Goal: Information Seeking & Learning: Learn about a topic

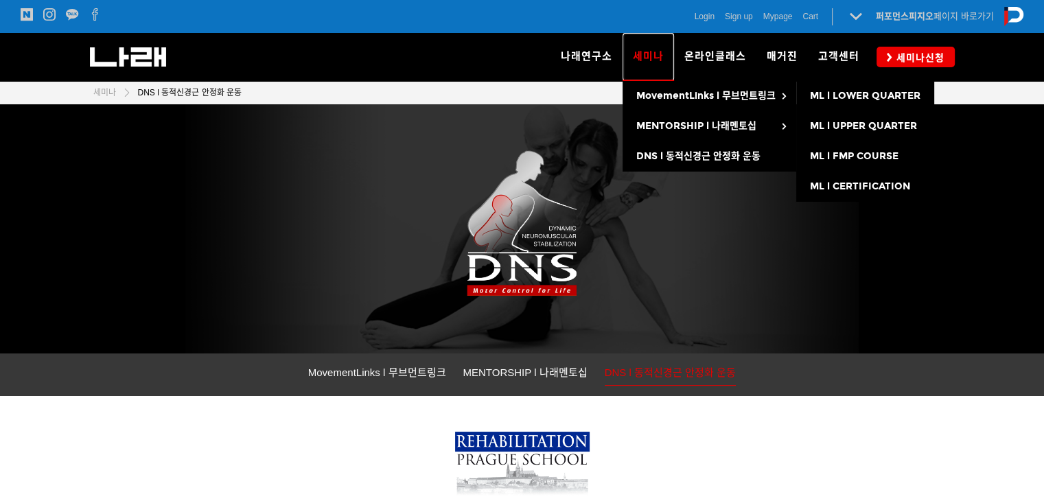
click at [634, 58] on span "세미나" at bounding box center [648, 56] width 31 height 22
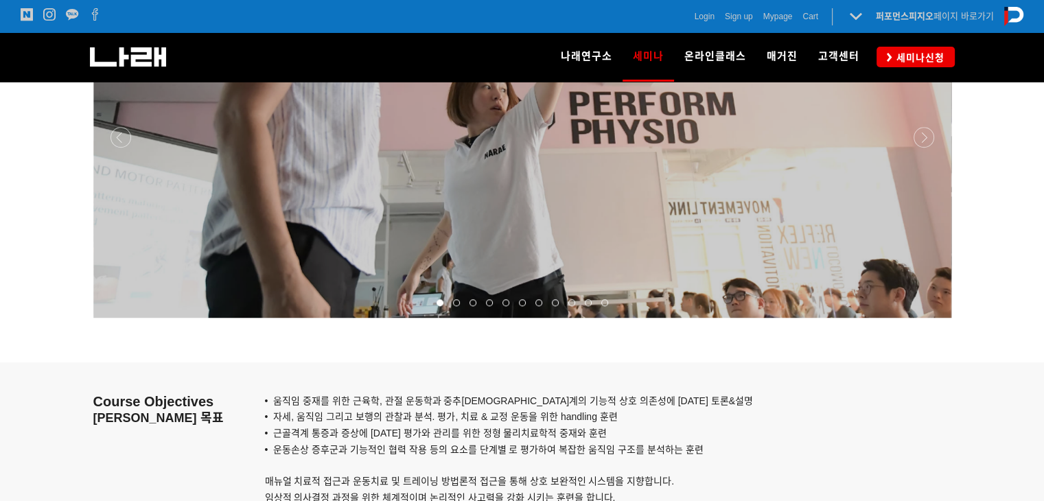
scroll to position [1442, 0]
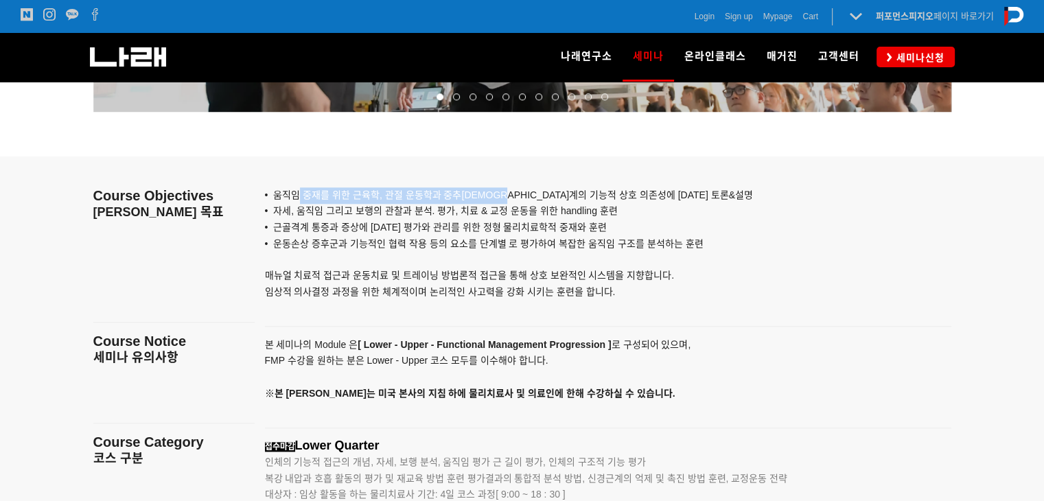
drag, startPoint x: 301, startPoint y: 196, endPoint x: 515, endPoint y: 196, distance: 214.2
click at [514, 196] on span "• 움직임 중재를 위한 근육학, 관절 운동학과 중추신경계의 기능적 상호 의존성에 대한 토론&설명" at bounding box center [509, 194] width 488 height 11
click at [515, 196] on span "• 움직임 중재를 위한 근육학, 관절 운동학과 중추신경계의 기능적 상호 의존성에 대한 토론&설명" at bounding box center [509, 194] width 488 height 11
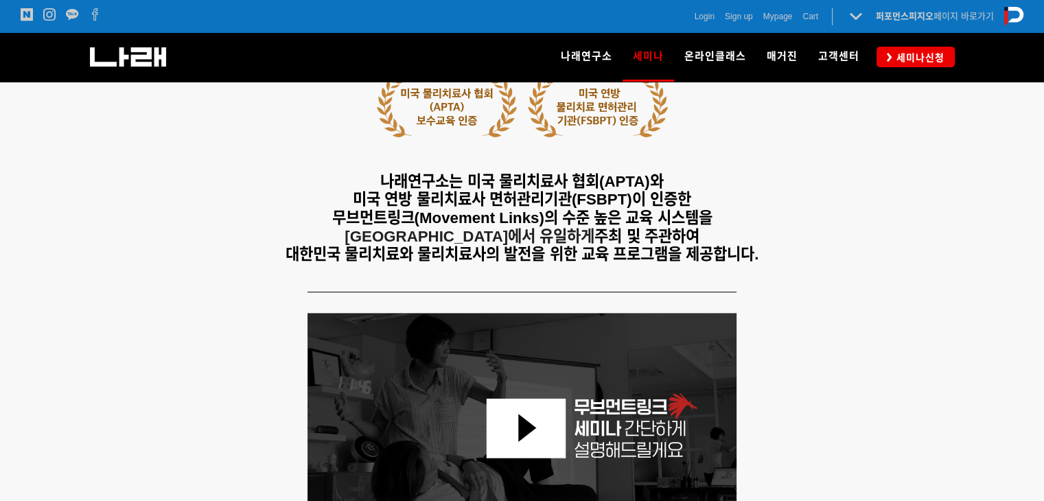
scroll to position [0, 0]
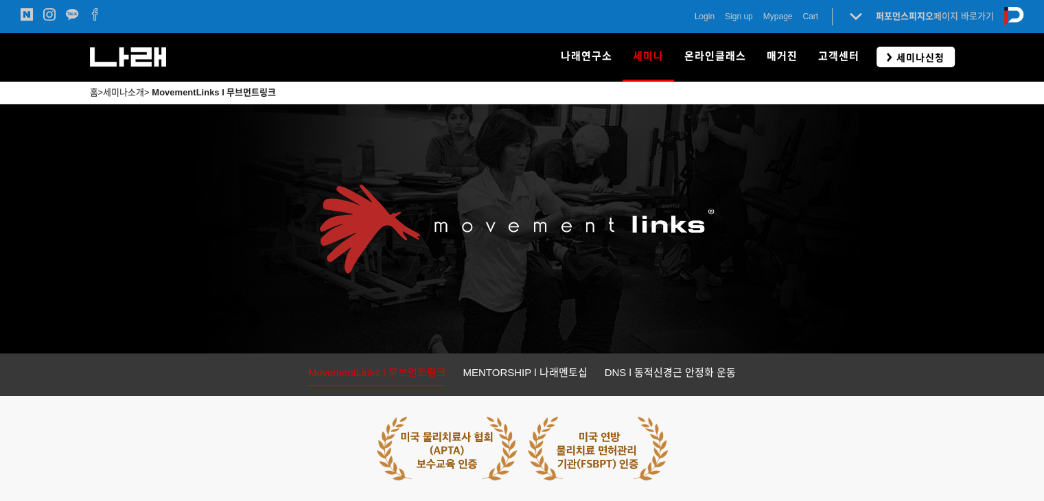
click at [917, 59] on span "세미나신청" at bounding box center [918, 58] width 52 height 14
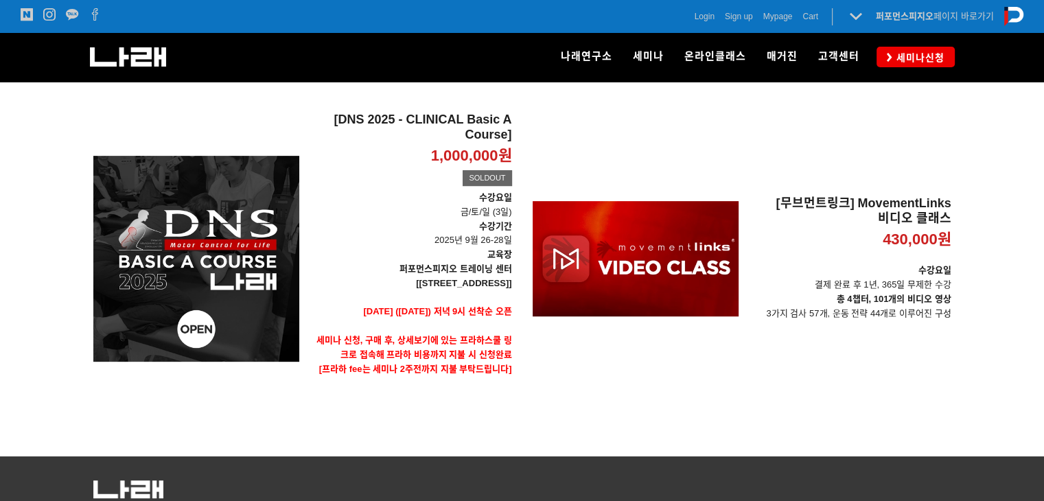
scroll to position [481, 0]
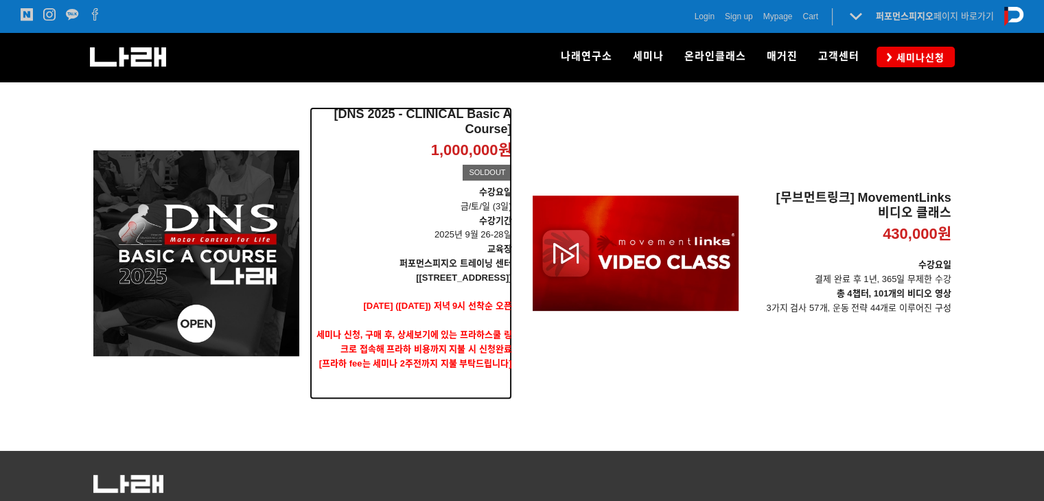
click at [424, 273] on strong "[서울 송파구 법원로 128 SKV1 메트로시티 318호]" at bounding box center [463, 278] width 95 height 10
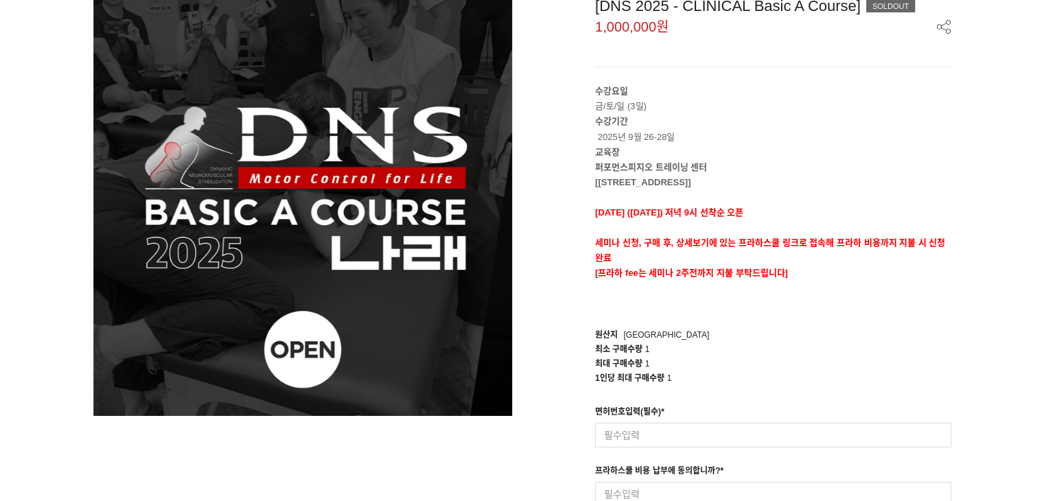
scroll to position [206, 0]
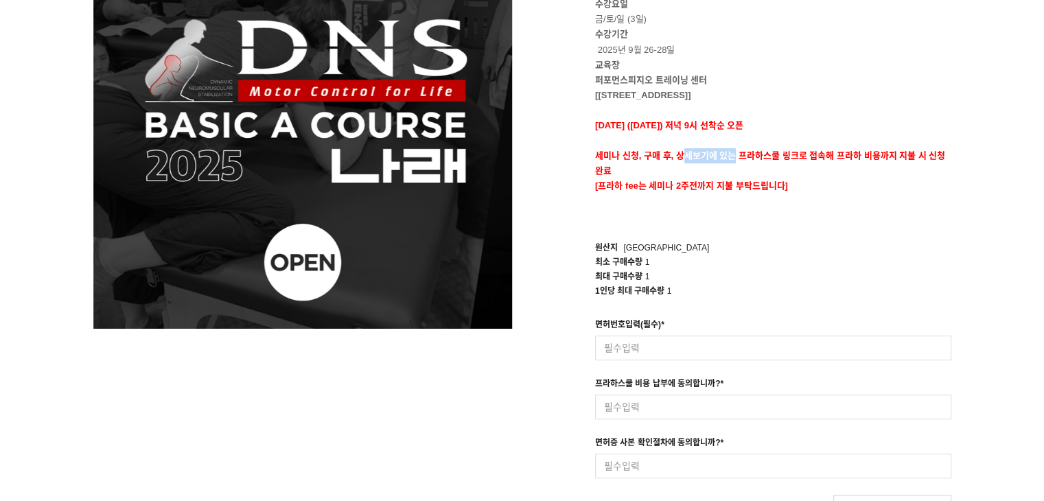
drag, startPoint x: 694, startPoint y: 154, endPoint x: 735, endPoint y: 159, distance: 40.8
click at [736, 156] on strong "세미나 신청, 구매 후, 상세보기에 있는 프라하스쿨 링크로 접속해 프라하 비용까지 지불 시 신청완료" at bounding box center [770, 162] width 350 height 25
click at [720, 186] on span "[프라하 fee는 세미나 2주전까지 지불 부탁드립니다]" at bounding box center [691, 186] width 193 height 10
drag, startPoint x: 650, startPoint y: 152, endPoint x: 799, endPoint y: 152, distance: 149.0
click at [799, 152] on strong "세미나 신청, 구매 후, 상세보기에 있는 프라하스쿨 링크로 접속해 프라하 비용까지 지불 시 신청완료" at bounding box center [770, 162] width 350 height 25
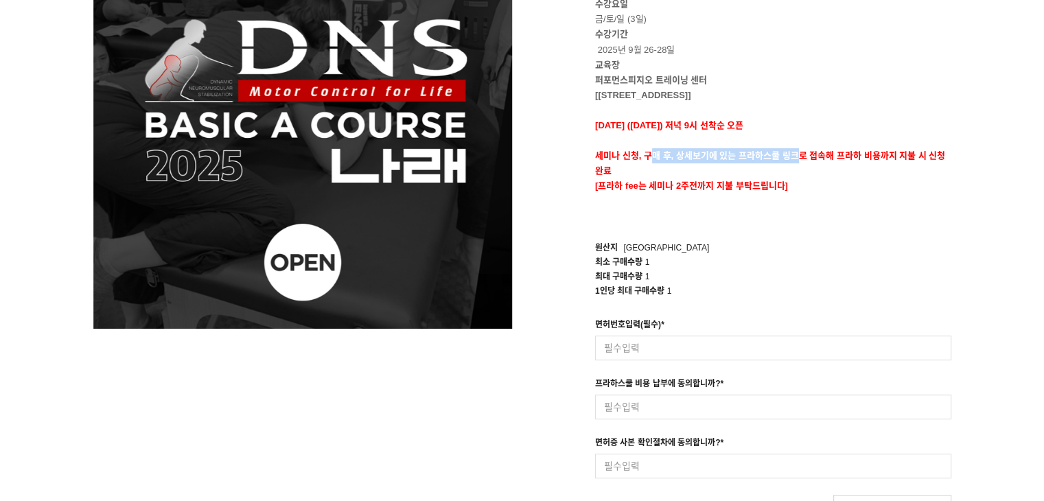
drag, startPoint x: 799, startPoint y: 152, endPoint x: 828, endPoint y: 215, distance: 69.4
click at [800, 152] on strong "세미나 신청, 구매 후, 상세보기에 있는 프라하스쿨 링크로 접속해 프라하 비용까지 지불 시 신청완료" at bounding box center [770, 162] width 350 height 25
drag, startPoint x: 829, startPoint y: 218, endPoint x: 809, endPoint y: 216, distance: 20.7
click at [826, 216] on p at bounding box center [773, 216] width 356 height 15
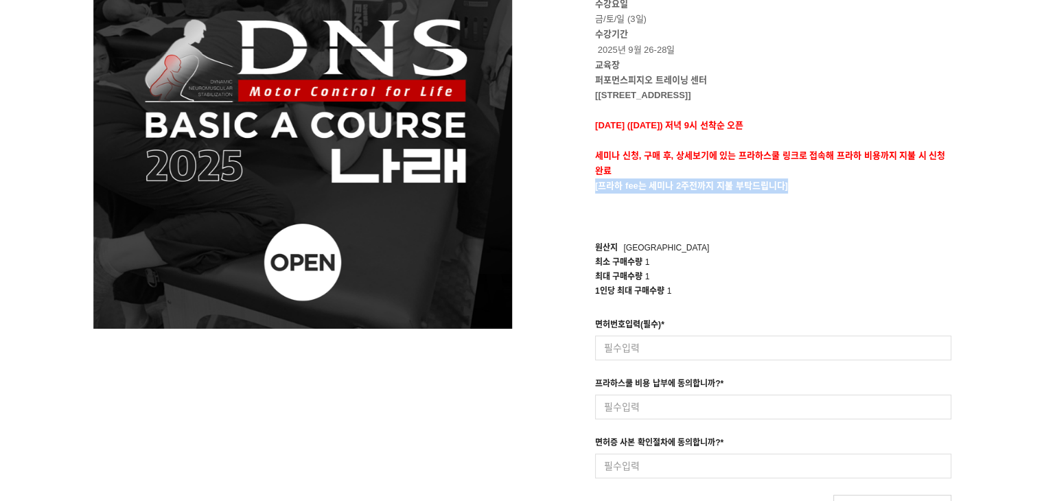
drag, startPoint x: 789, startPoint y: 180, endPoint x: 620, endPoint y: 177, distance: 168.9
click at [620, 177] on div "수강요일 금/토/일 (3일) 수강기간 2025년 9월 26-28일 교육장 퍼포먼스피지오 트레이닝 센터 [서울 송파구 법원로 128 SKV1 메…" at bounding box center [773, 110] width 356 height 227
click at [620, 177] on p "세미나 신청, 구매 후, 상세보기에 있는 프라하스쿨 링크로 접속해 프라하 비용까지 지불 시 신청완료" at bounding box center [773, 163] width 356 height 30
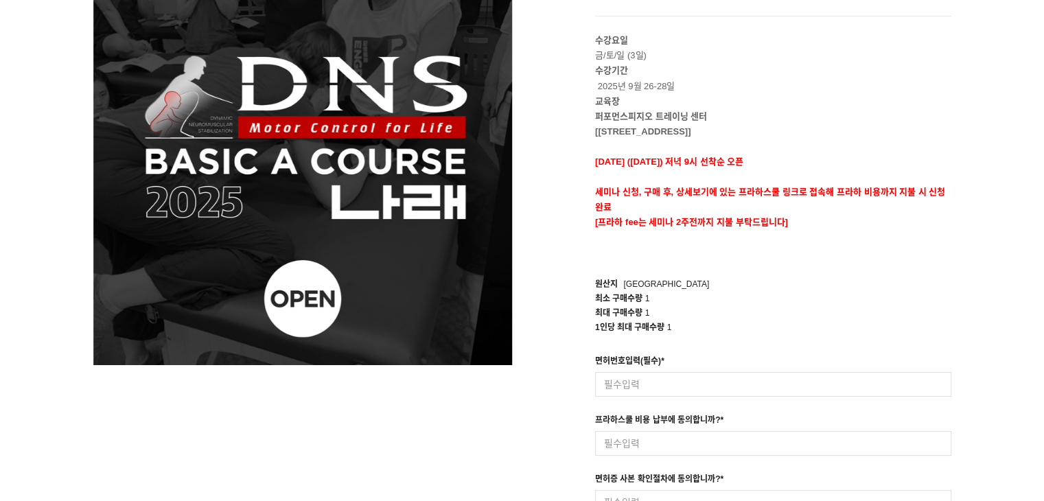
scroll to position [137, 0]
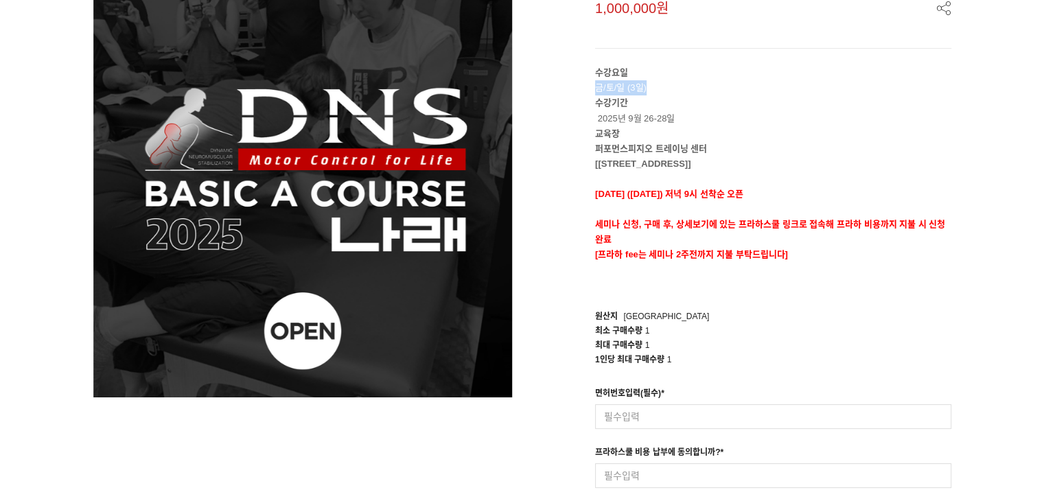
drag, startPoint x: 582, startPoint y: 93, endPoint x: 708, endPoint y: 90, distance: 125.7
click at [708, 90] on div "[DNS 2025 - CLINICAL Basic A Course] SOLDOUT 1,000,000원 수강요일 금/토/일 (3일) 수강기간 20…" at bounding box center [742, 287] width 419 height 617
drag, startPoint x: 708, startPoint y: 90, endPoint x: 711, endPoint y: 130, distance: 40.0
click at [709, 91] on p "수강요일 금/토/일 (3일)" at bounding box center [773, 80] width 356 height 30
click at [726, 157] on p "[서울 송파구 법원로 128 SKV1 메트로시티 318호]" at bounding box center [773, 164] width 356 height 15
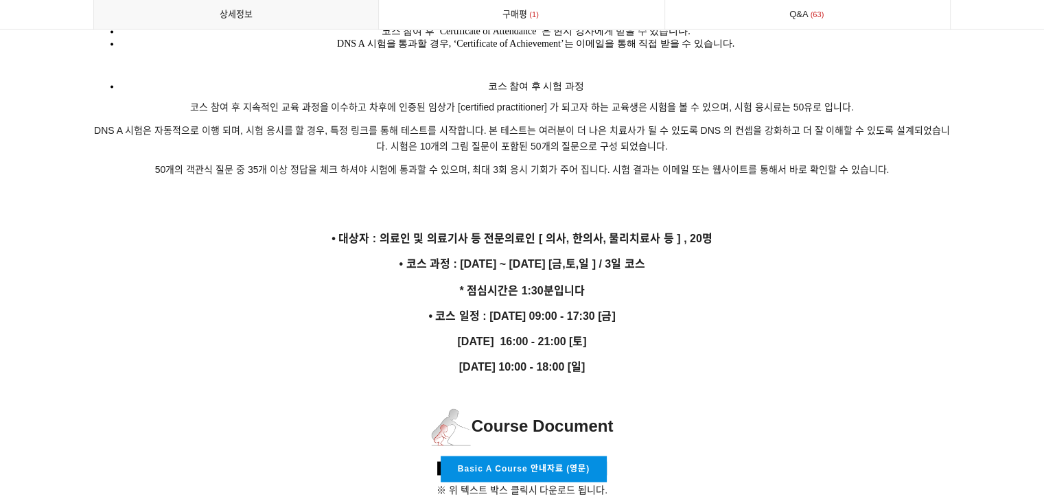
scroll to position [2334, 0]
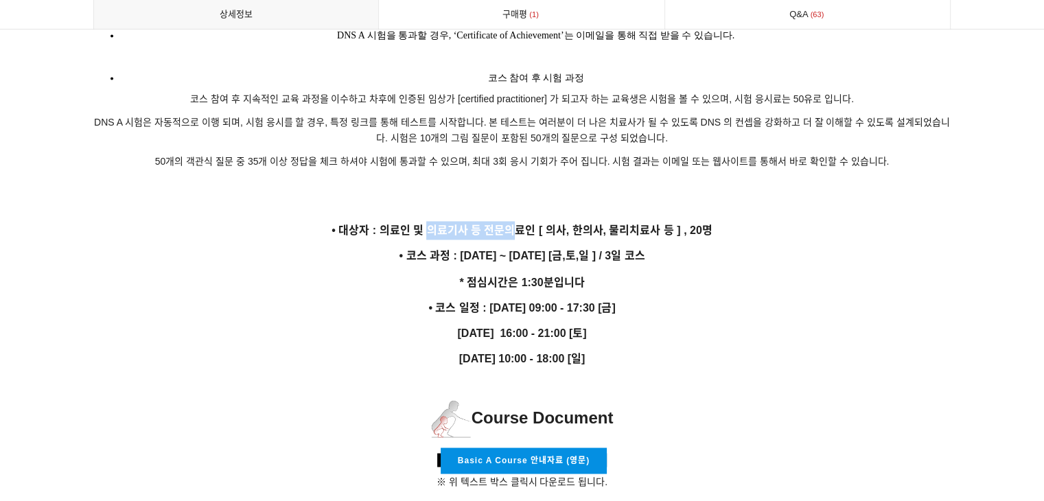
drag, startPoint x: 431, startPoint y: 207, endPoint x: 523, endPoint y: 217, distance: 92.5
click at [523, 221] on p "• 대상자 : 의료인 및 의료기사 등 전문의료인 [ 의사, 한의사, 물리치료사 등 ] , 20명" at bounding box center [522, 230] width 858 height 19
drag, startPoint x: 608, startPoint y: 224, endPoint x: 613, endPoint y: 218, distance: 8.4
click at [609, 224] on p "• 대상자 : 의료인 및 의료기사 등 전문의료인 [ 의사, 한의사, 물리치료사 등 ] , 20명" at bounding box center [522, 230] width 858 height 19
click at [723, 221] on p "• 대상자 : 의료인 및 의료기사 등 전문의료인 [ 의사, 한의사, 물리치료사 등 ] , 20명" at bounding box center [522, 230] width 858 height 19
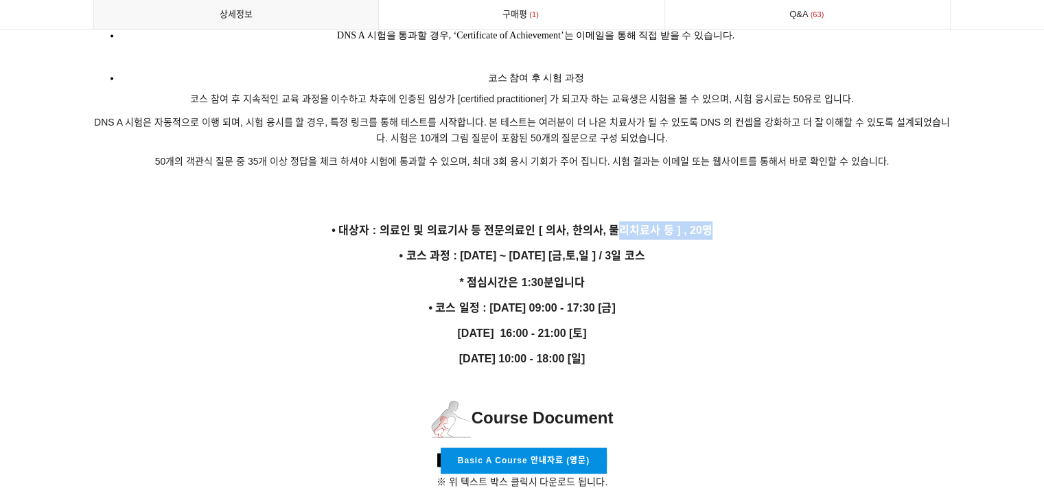
click at [723, 221] on p "• 대상자 : 의료인 및 의료기사 등 전문의료인 [ 의사, 한의사, 물리치료사 등 ] , 20명" at bounding box center [522, 230] width 858 height 19
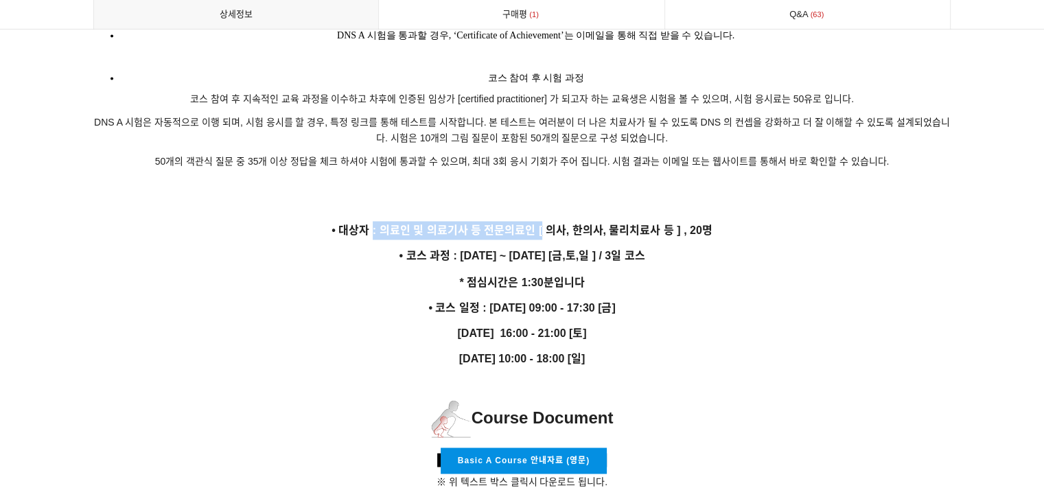
drag, startPoint x: 418, startPoint y: 222, endPoint x: 541, endPoint y: 222, distance: 122.9
click at [541, 222] on p "• 대상자 : 의료인 및 의료기사 등 전문의료인 [ 의사, 한의사, 물리치료사 등 ] , 20명" at bounding box center [522, 230] width 858 height 19
drag, startPoint x: 748, startPoint y: 231, endPoint x: 736, endPoint y: 220, distance: 15.6
drag, startPoint x: 714, startPoint y: 220, endPoint x: 427, endPoint y: 219, distance: 287.0
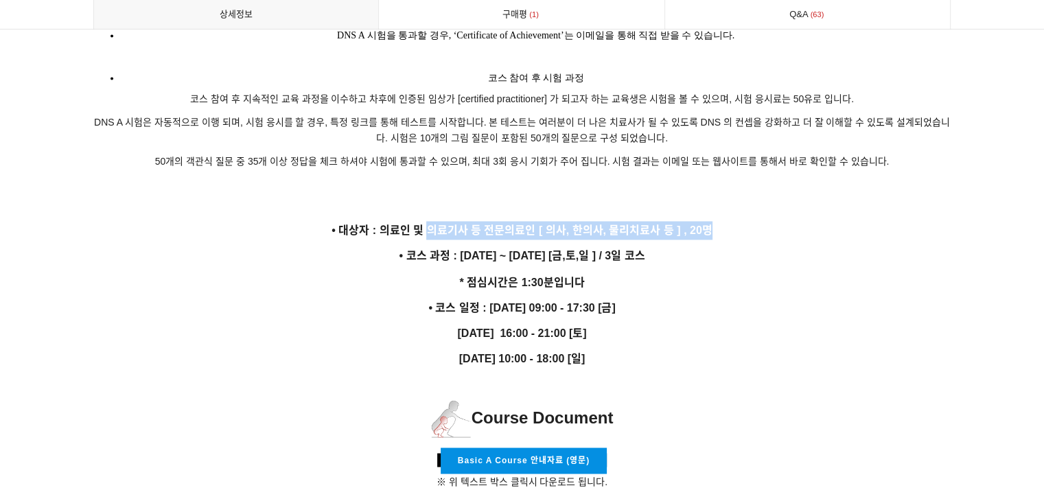
click at [427, 221] on p "• 대상자 : 의료인 및 의료기사 등 전문의료인 [ 의사, 한의사, 물리치료사 등 ] , 20명" at bounding box center [522, 230] width 858 height 19
click at [426, 224] on strong "• 대상자 : 의료인 및 의료기사 등 전문의료인 [ 의사, 한의사, 물리치료사 등 ] , 20명" at bounding box center [522, 230] width 380 height 12
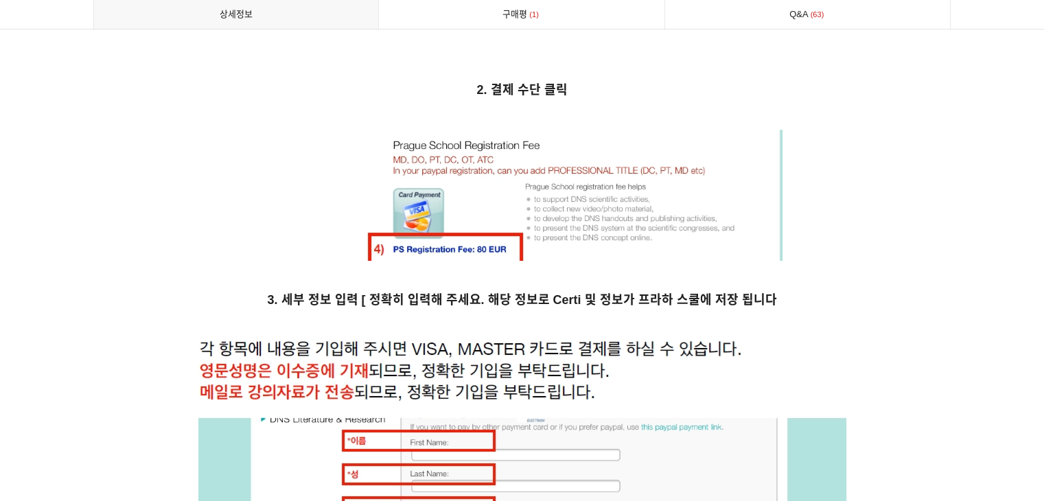
scroll to position [5492, 0]
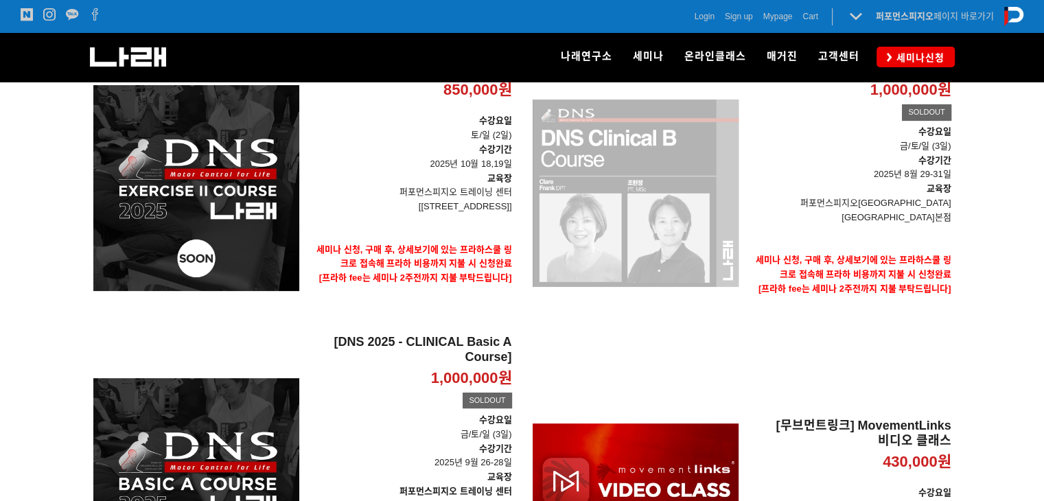
scroll to position [219, 0]
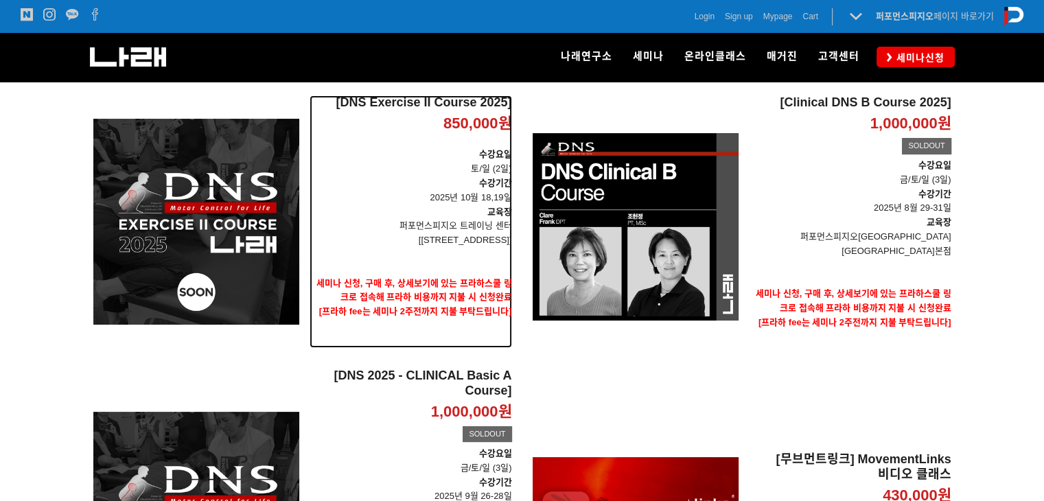
click at [349, 222] on p "퍼포먼스피지오 트레이닝 센터" at bounding box center [411, 226] width 203 height 14
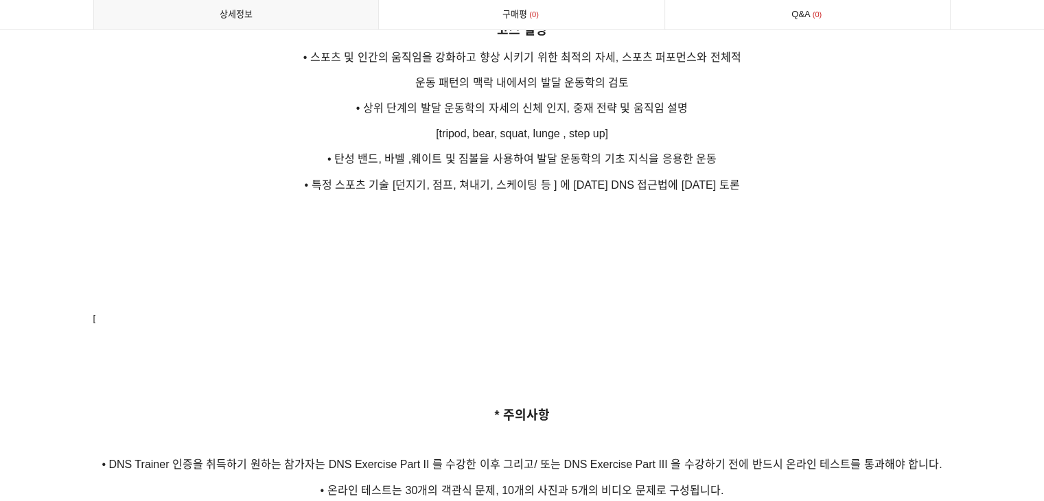
scroll to position [2060, 0]
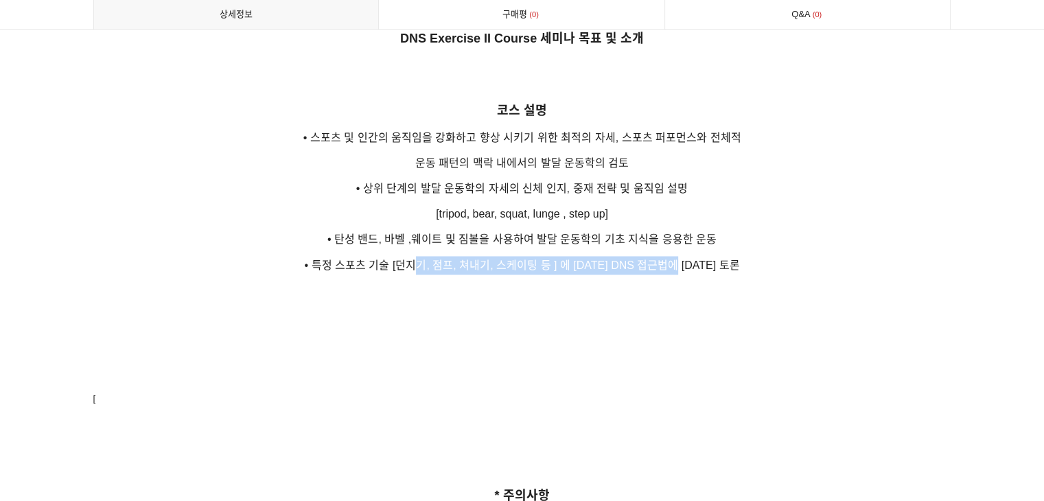
drag, startPoint x: 500, startPoint y: 245, endPoint x: 706, endPoint y: 244, distance: 205.3
click at [706, 260] on span "• 특정 스포츠 기술 [던지기, 점프, 쳐내기, 스케이팅 등 ] 에 [DATE] DNS 접근법에 [DATE] 토론" at bounding box center [521, 266] width 435 height 12
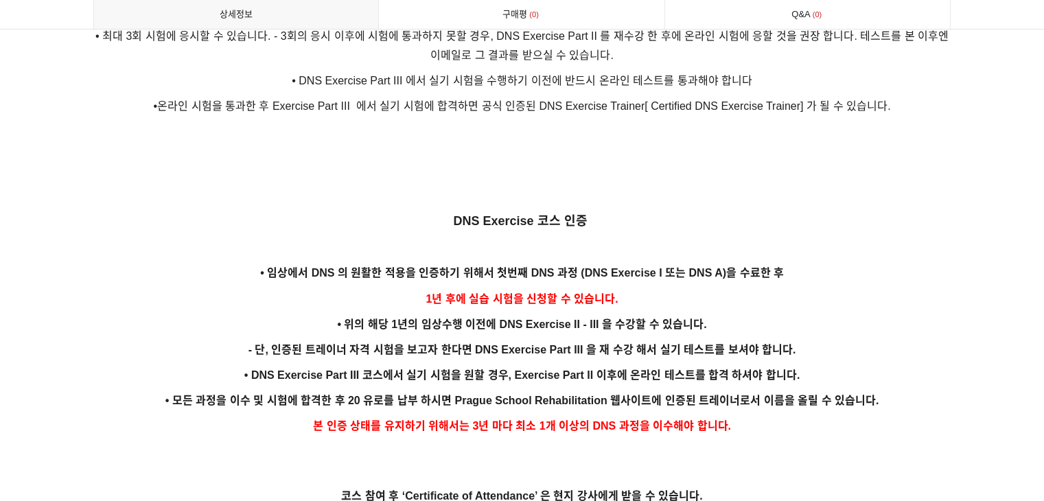
scroll to position [2677, 0]
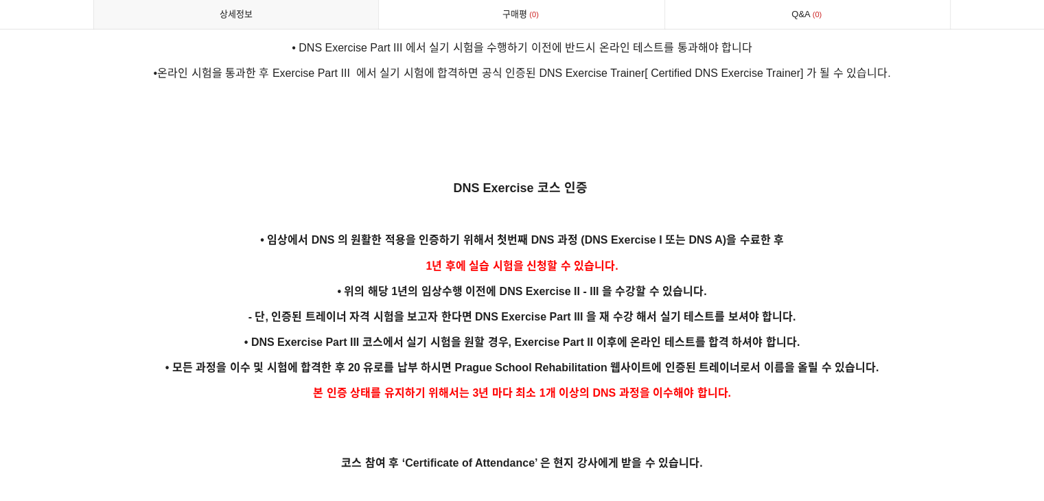
drag, startPoint x: 568, startPoint y: 246, endPoint x: 401, endPoint y: 246, distance: 167.5
click at [406, 257] on p "1년 후에 실습 시험을 신청할 수 있습니다." at bounding box center [522, 266] width 858 height 19
drag, startPoint x: 399, startPoint y: 246, endPoint x: 384, endPoint y: 246, distance: 14.4
click at [398, 257] on p "1년 후에 실습 시험을 신청할 수 있습니다." at bounding box center [522, 266] width 858 height 19
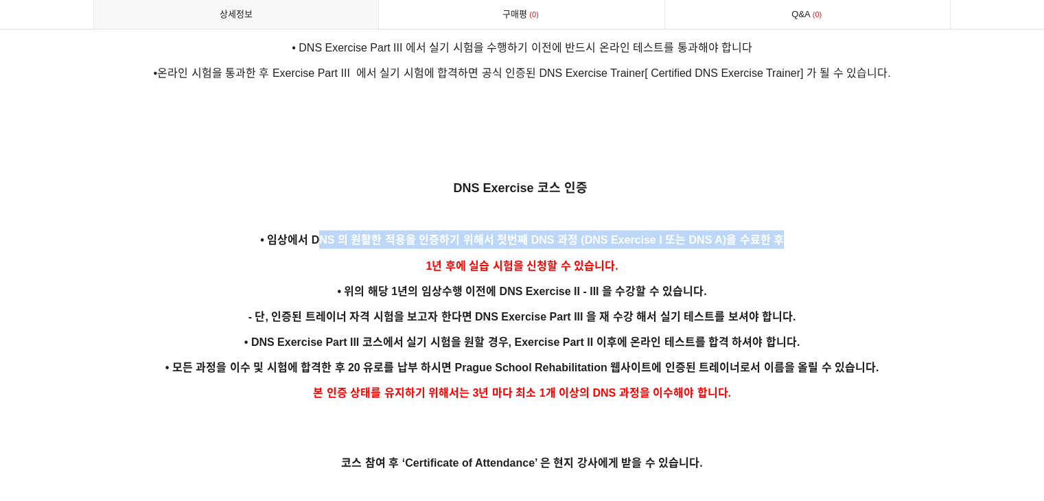
drag, startPoint x: 538, startPoint y: 223, endPoint x: 826, endPoint y: 226, distance: 287.7
click at [826, 231] on p "• 임상에서 DNS 의 원활한 적용을 인증하기 위해서 첫번째 DNS 과정 (DNS Exercise I 또는 DNS A)을 수료한 후" at bounding box center [522, 240] width 858 height 19
click at [827, 231] on p "• 임상에서 DNS 의 원활한 적용을 인증하기 위해서 첫번째 DNS 과정 (DNS Exercise I 또는 DNS A)을 수료한 후" at bounding box center [522, 240] width 858 height 19
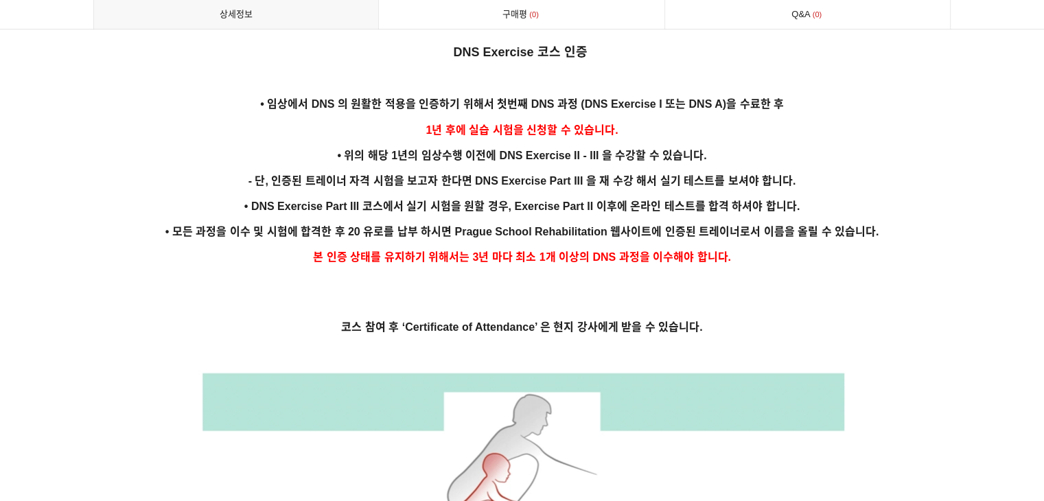
scroll to position [2815, 0]
drag, startPoint x: 360, startPoint y: 128, endPoint x: 720, endPoint y: 128, distance: 359.7
click at [719, 145] on p "• 위의 해당 1년의 임상수행 이전에 DNS Exercise II - III 을 수강할 수 있습니다." at bounding box center [522, 154] width 858 height 19
drag, startPoint x: 720, startPoint y: 128, endPoint x: 622, endPoint y: 160, distance: 103.3
click at [721, 145] on p "• 위의 해당 1년의 임상수행 이전에 DNS Exercise II - III 을 수강할 수 있습니다." at bounding box center [522, 154] width 858 height 19
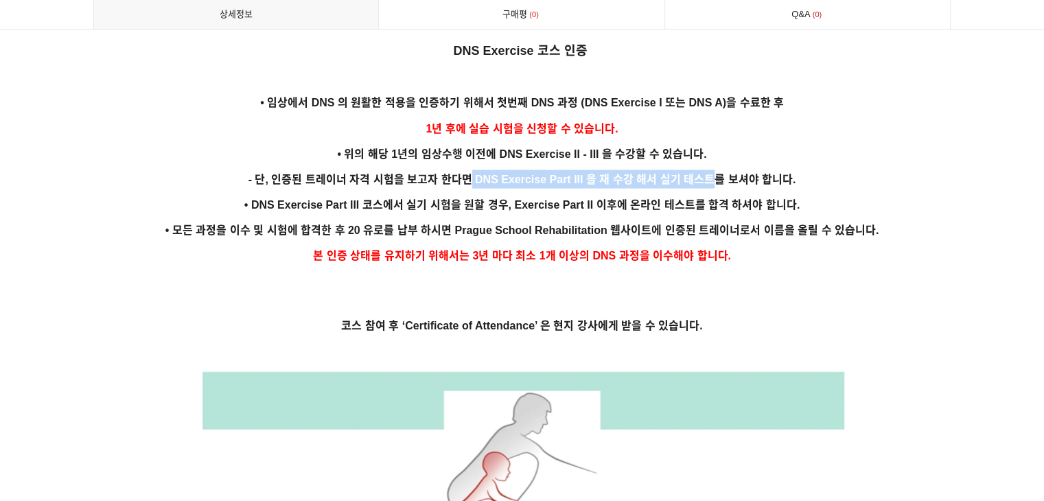
drag, startPoint x: 467, startPoint y: 165, endPoint x: 715, endPoint y: 165, distance: 247.8
click at [715, 174] on span "- 단, 인증된 트레이너 자격 시험을 보고자 한다면 DNS Exercise Part III 을 재 수강 해서 실기 테스트를 보셔야 합니다." at bounding box center [523, 180] width 548 height 12
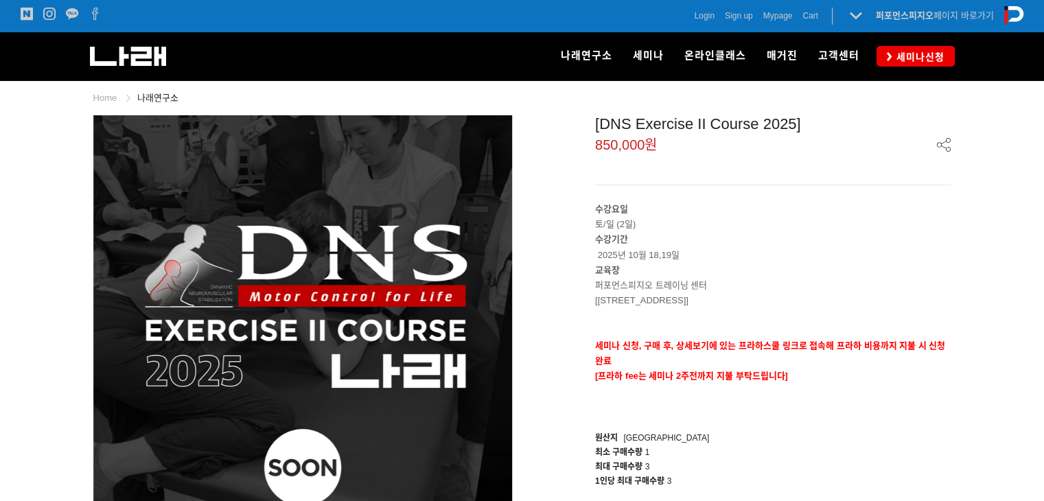
scroll to position [0, 0]
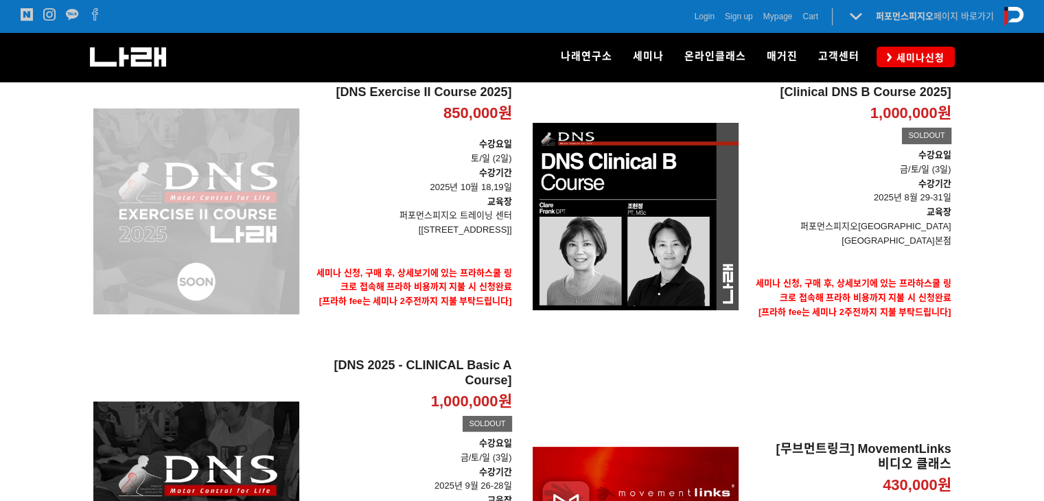
scroll to position [137, 0]
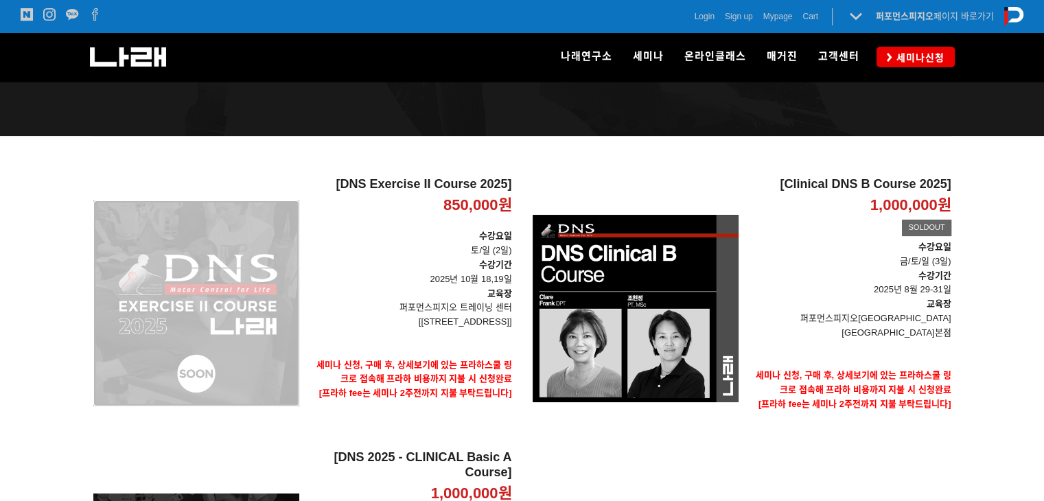
click at [271, 237] on div "[DNS Exercise II Course 2025] 850,000원 TIME SALE" at bounding box center [196, 303] width 206 height 253
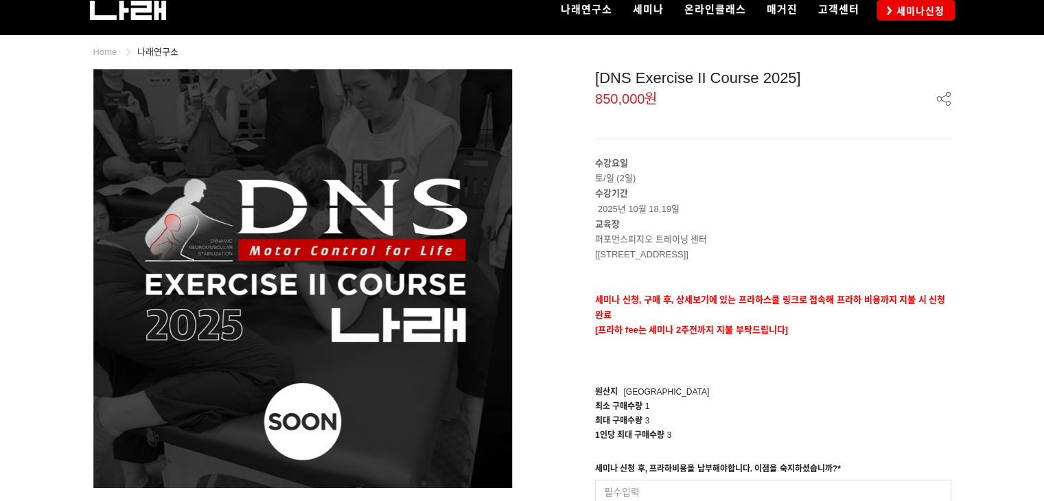
scroll to position [69, 0]
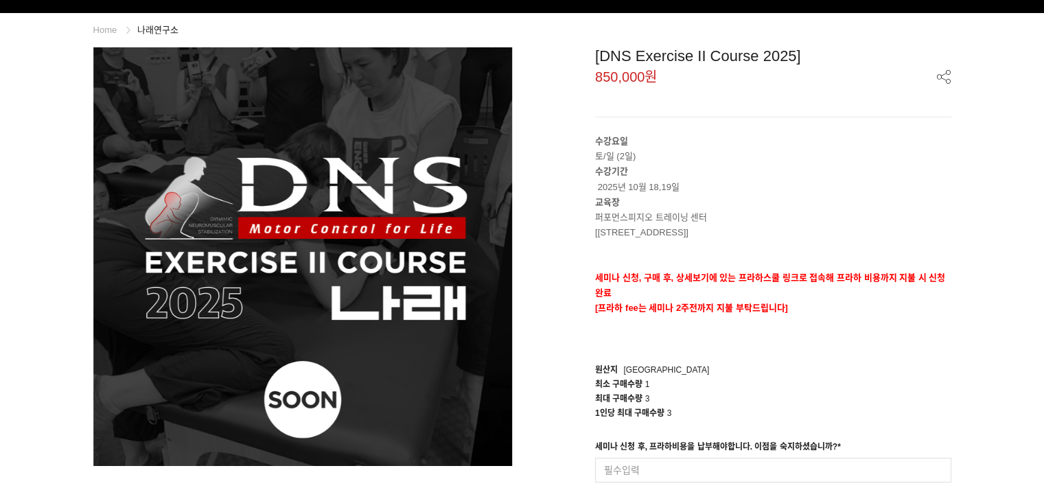
drag, startPoint x: 634, startPoint y: 220, endPoint x: 720, endPoint y: 219, distance: 85.8
click at [720, 219] on p "퍼포먼스피지오 트레이닝 센터" at bounding box center [773, 217] width 356 height 15
click at [708, 295] on p "세미나 신청, 구매 후, 상세보기에 있는 프라하스쿨 링크로 접속해 프라하 비용까지 지불 시 신청완료" at bounding box center [773, 285] width 356 height 30
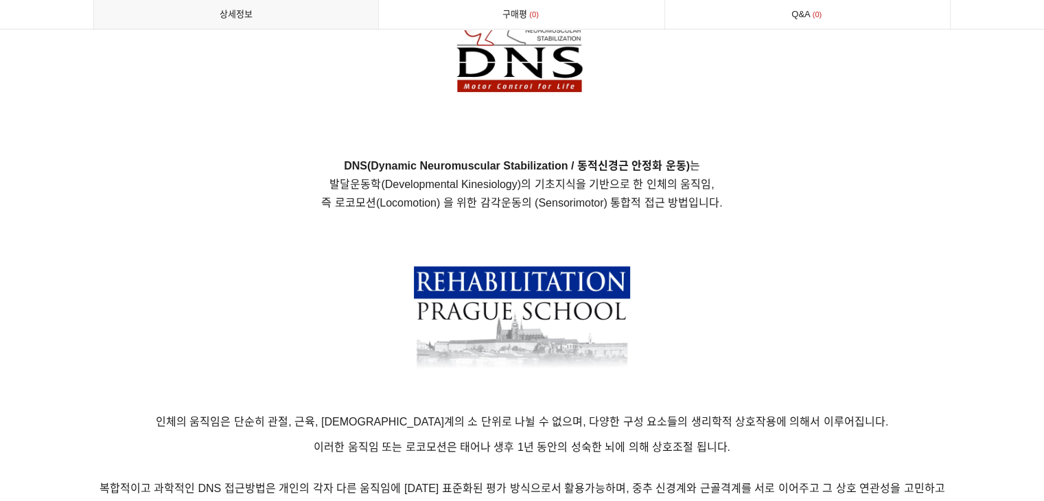
scroll to position [1030, 0]
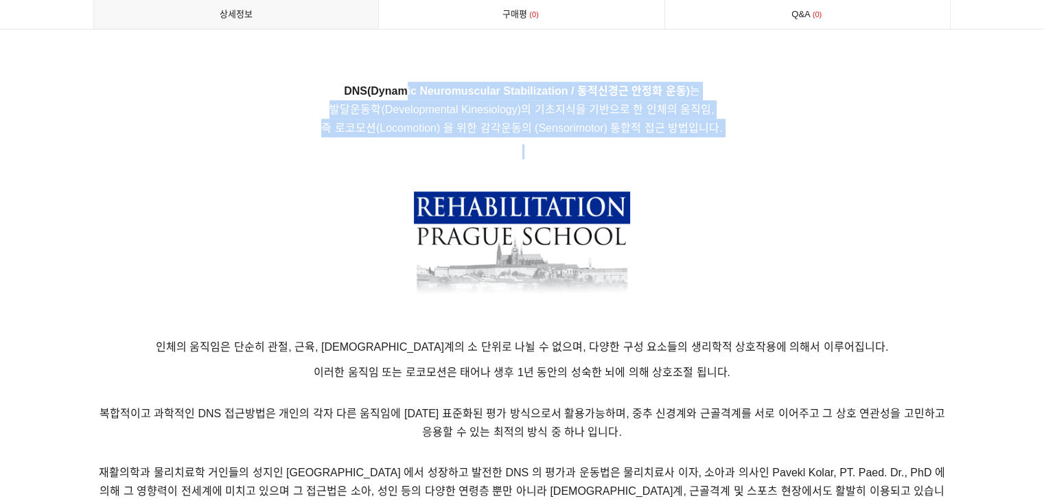
drag, startPoint x: 597, startPoint y: 129, endPoint x: 657, endPoint y: 145, distance: 62.4
click at [663, 136] on p "DNS(Dynamic Neuromuscular Stabilization / 동적신경근 안정화 운동) 는 발달운동학(Developmental K…" at bounding box center [522, 110] width 858 height 56
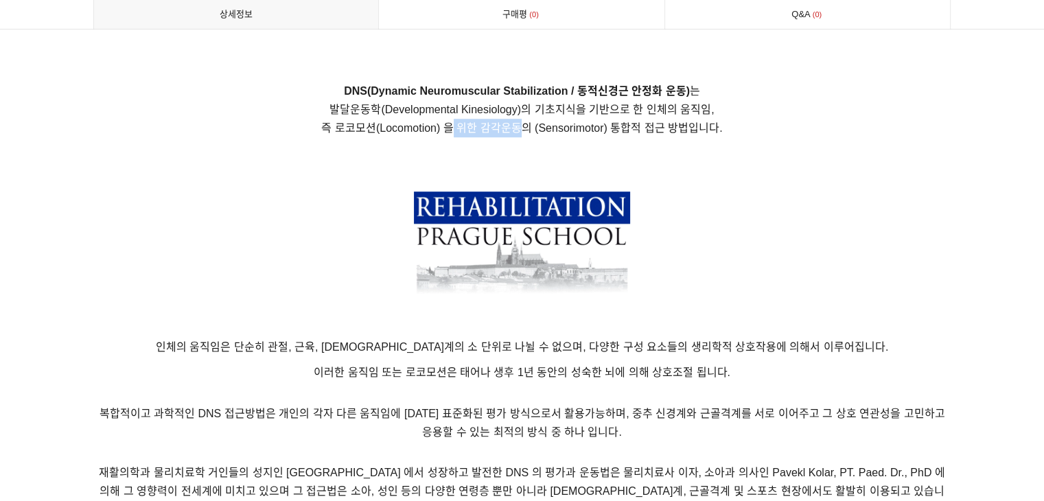
drag, startPoint x: 505, startPoint y: 127, endPoint x: 529, endPoint y: 127, distance: 24.0
click at [529, 127] on span "즉 로코모션(Locomotion) 을 위한 감각운동의 (Sensorimotor) 통합적 접근 방법입니다." at bounding box center [521, 128] width 401 height 12
click at [530, 127] on span "즉 로코모션(Locomotion) 을 위한 감각운동의 (Sensorimotor) 통합적 접근 방법입니다." at bounding box center [521, 128] width 401 height 12
click at [431, 105] on span "발달운동학(Developmental Kinesiology)의 기초지식을 기반으로 한 인체의 움직임," at bounding box center [522, 110] width 384 height 12
drag, startPoint x: 508, startPoint y: 104, endPoint x: 693, endPoint y: 104, distance: 185.4
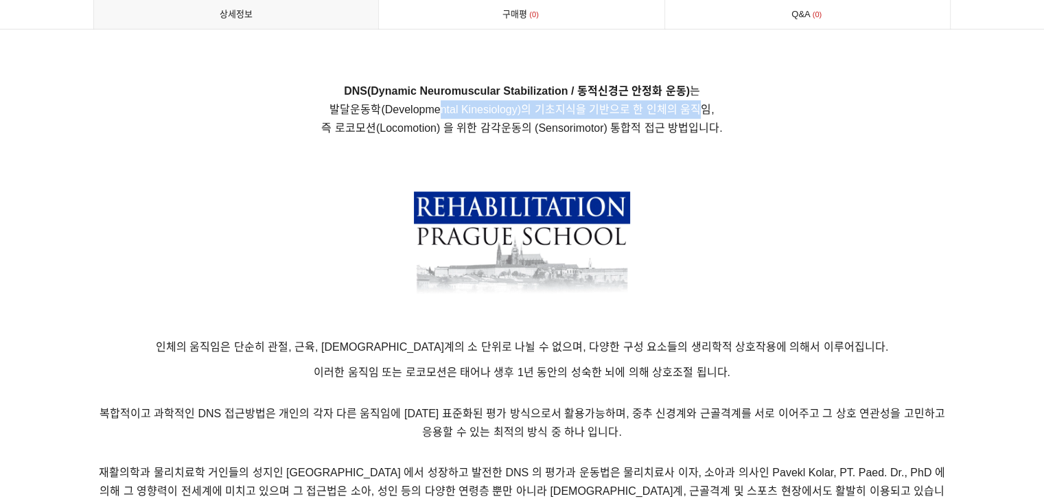
click at [693, 104] on span "발달운동학(Developmental Kinesiology)의 기초지식을 기반으로 한 인체의 움직임," at bounding box center [522, 110] width 384 height 12
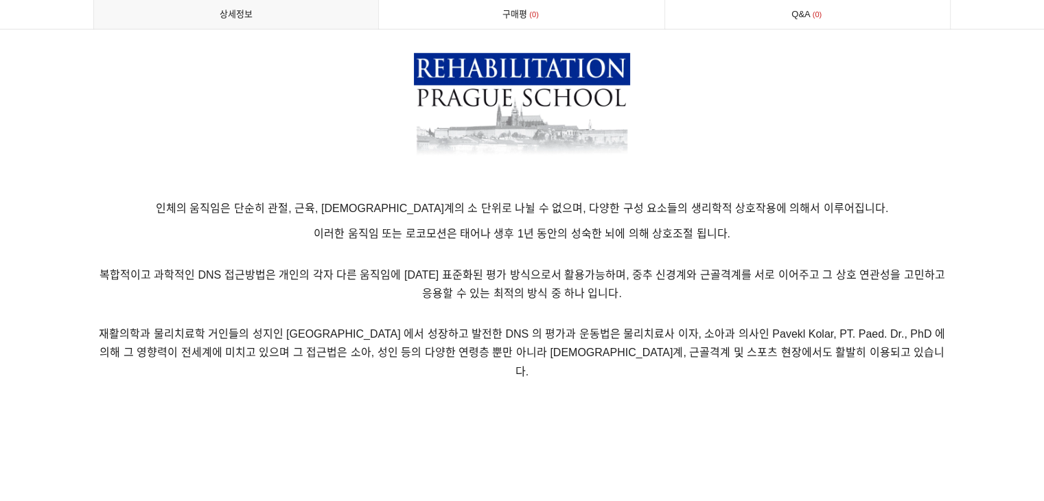
scroll to position [1236, 0]
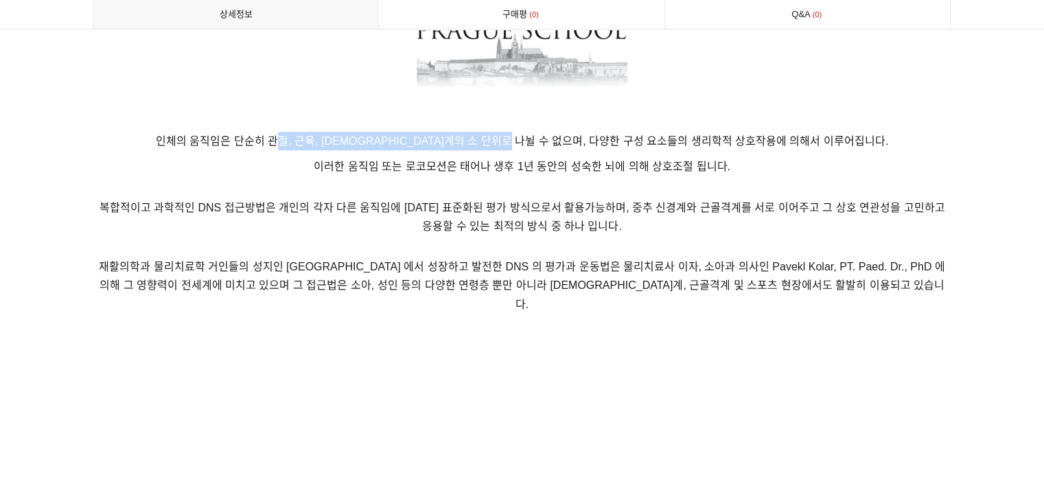
drag, startPoint x: 477, startPoint y: 132, endPoint x: 624, endPoint y: 132, distance: 146.9
click at [623, 132] on p "인체의 움직임은 단순히 관절, 근육, 신경계의 소 단위로 나뉠 수 없으며, 다양한 구성 요소들의 생리학적 상호작용에 의해서 이루어집니다." at bounding box center [522, 141] width 858 height 19
click at [624, 132] on p "인체의 움직임은 단순히 관절, 근육, 신경계의 소 단위로 나뉠 수 없으며, 다양한 구성 요소들의 생리학적 상호작용에 의해서 이루어집니다." at bounding box center [522, 141] width 858 height 19
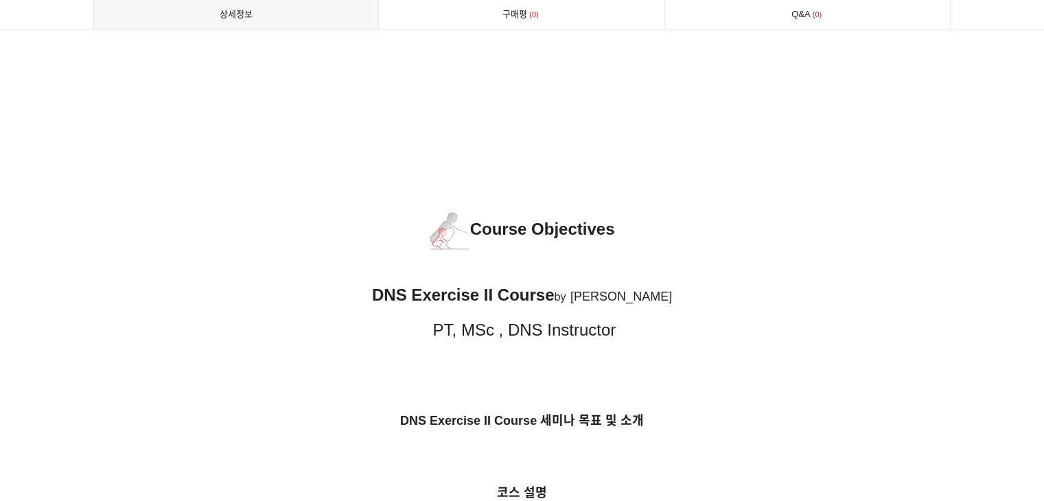
scroll to position [1922, 0]
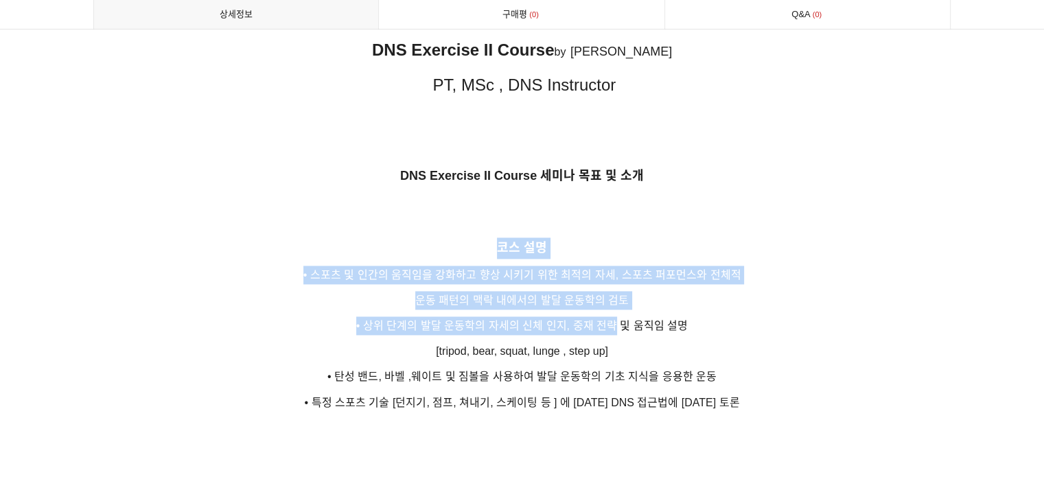
drag, startPoint x: 494, startPoint y: 222, endPoint x: 610, endPoint y: 306, distance: 142.7
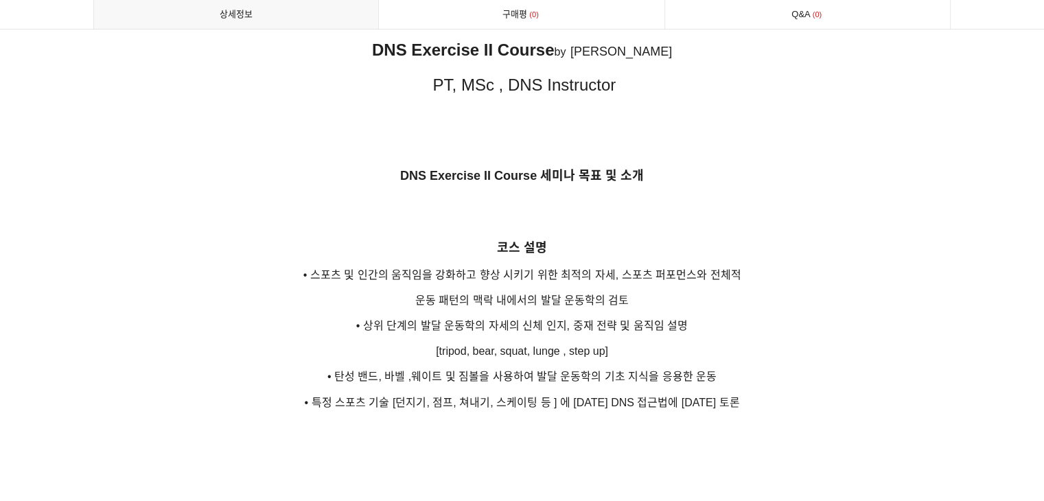
click at [621, 342] on p "[tripod, bear, squat, lunge , step up]" at bounding box center [522, 351] width 858 height 19
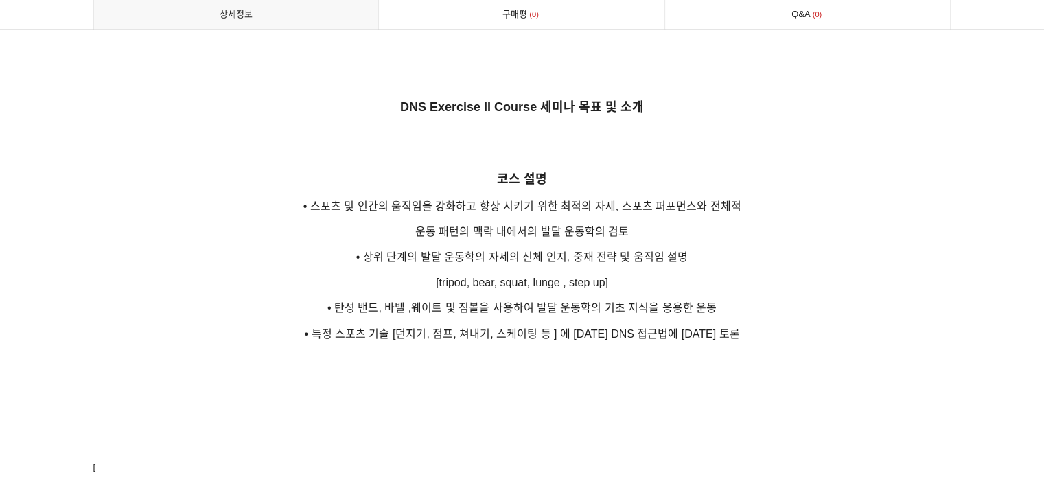
click at [588, 248] on p "• 상위 단계의 발달 운동학의 자세의 신체 인지, 중재 전략 및 움직임 설명" at bounding box center [522, 257] width 858 height 19
click at [593, 226] on span "운동 패턴의 맥락 내에서의 발달 운동학의 검토" at bounding box center [522, 232] width 214 height 12
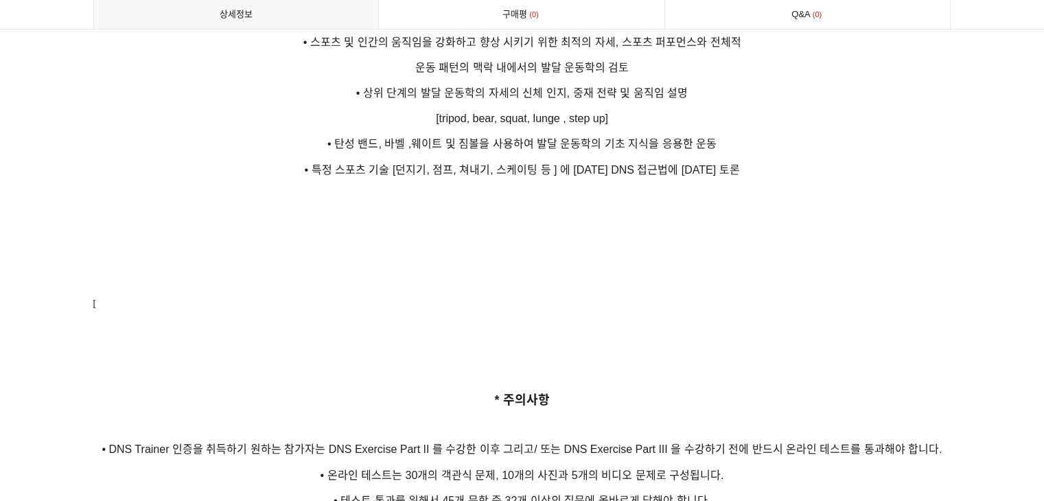
scroll to position [2334, 0]
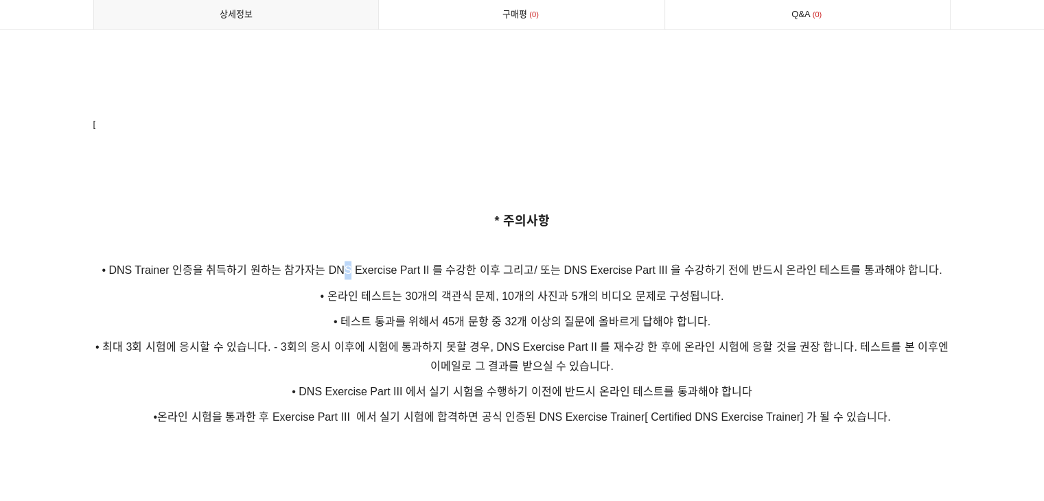
drag, startPoint x: 344, startPoint y: 251, endPoint x: 354, endPoint y: 251, distance: 9.6
click at [354, 264] on span "• DNS Trainer 인증을 취득하기 원하는 참가자는 DNS Exercise Part II 를 수강한 이후 그리고/ 또는 DNS Exerc…" at bounding box center [522, 270] width 840 height 12
click at [217, 264] on span "• DNS Trainer 인증을 취득하기 원하는 참가자는 DNS Exercise Part II 를 수강한 이후 그리고/ 또는 DNS Exerc…" at bounding box center [522, 270] width 840 height 12
drag, startPoint x: 208, startPoint y: 251, endPoint x: 312, endPoint y: 251, distance: 104.4
click at [312, 264] on span "• DNS Trainer 인증을 취득하기 원하는 참가자는 DNS Exercise Part II 를 수강한 이후 그리고/ 또는 DNS Exerc…" at bounding box center [522, 270] width 840 height 12
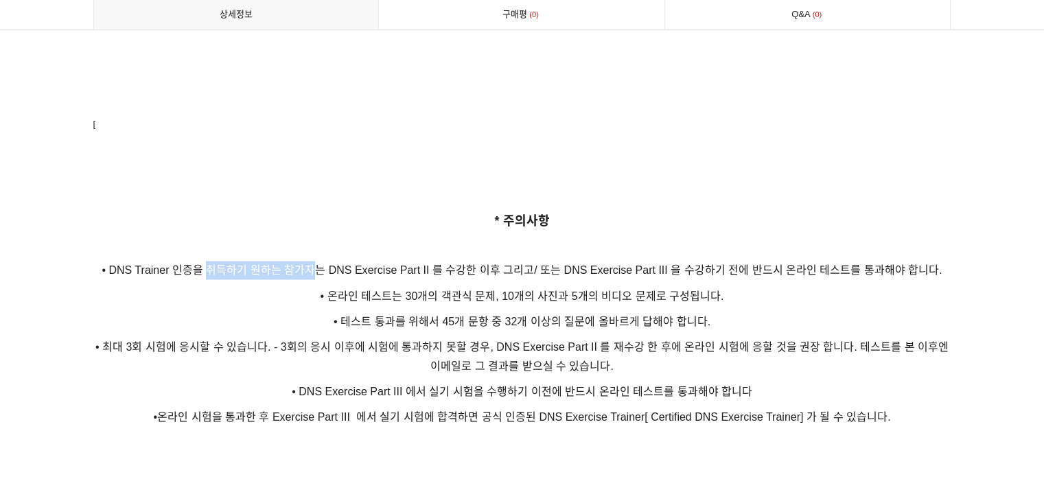
drag, startPoint x: 312, startPoint y: 251, endPoint x: 299, endPoint y: 253, distance: 13.3
click at [313, 264] on span "• DNS Trainer 인증을 취득하기 원하는 참가자는 DNS Exercise Part II 를 수강한 이후 그리고/ 또는 DNS Exerc…" at bounding box center [522, 270] width 840 height 12
drag, startPoint x: 235, startPoint y: 255, endPoint x: 172, endPoint y: 255, distance: 63.2
click at [234, 264] on span "• DNS Trainer 인증을 취득하기 원하는 참가자는 DNS Exercise Part II 를 수강한 이후 그리고/ 또는 DNS Exerc…" at bounding box center [522, 270] width 840 height 12
click at [139, 264] on span "• DNS Trainer 인증을 취득하기 원하는 참가자는 DNS Exercise Part II 를 수강한 이후 그리고/ 또는 DNS Exerc…" at bounding box center [522, 270] width 840 height 12
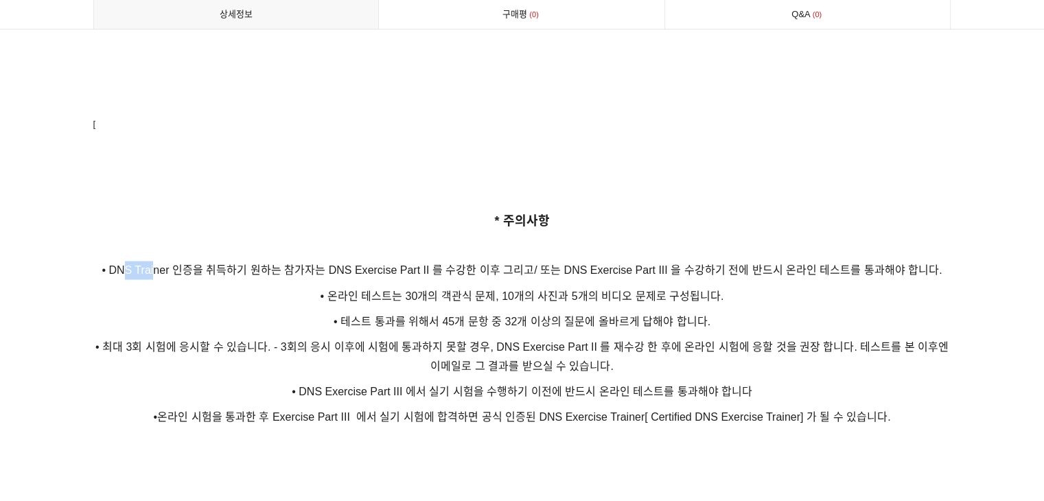
drag, startPoint x: 126, startPoint y: 253, endPoint x: 159, endPoint y: 256, distance: 33.8
click at [159, 264] on span "• DNS Trainer 인증을 취득하기 원하는 참가자는 DNS Exercise Part II 를 수강한 이후 그리고/ 또는 DNS Exerc…" at bounding box center [522, 270] width 840 height 12
drag, startPoint x: 225, startPoint y: 252, endPoint x: 297, endPoint y: 251, distance: 71.4
click at [297, 264] on span "• DNS Trainer 인증을 취득하기 원하는 참가자는 DNS Exercise Part II 를 수강한 이후 그리고/ 또는 DNS Exerc…" at bounding box center [522, 270] width 840 height 12
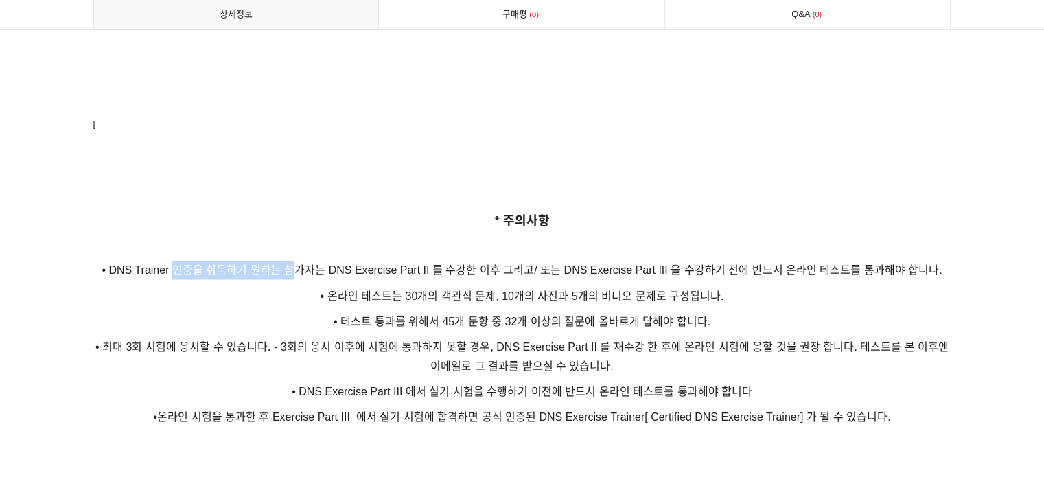
drag, startPoint x: 297, startPoint y: 251, endPoint x: 330, endPoint y: 251, distance: 33.0
click at [298, 264] on span "• DNS Trainer 인증을 취득하기 원하는 참가자는 DNS Exercise Part II 를 수강한 이후 그리고/ 또는 DNS Exerc…" at bounding box center [522, 270] width 840 height 12
drag, startPoint x: 344, startPoint y: 251, endPoint x: 470, endPoint y: 253, distance: 126.3
click at [469, 264] on span "• DNS Trainer 인증을 취득하기 원하는 참가자는 DNS Exercise Part II 를 수강한 이후 그리고/ 또는 DNS Exerc…" at bounding box center [522, 270] width 840 height 12
click at [470, 264] on span "• DNS Trainer 인증을 취득하기 원하는 참가자는 DNS Exercise Part II 를 수강한 이후 그리고/ 또는 DNS Exerc…" at bounding box center [522, 270] width 840 height 12
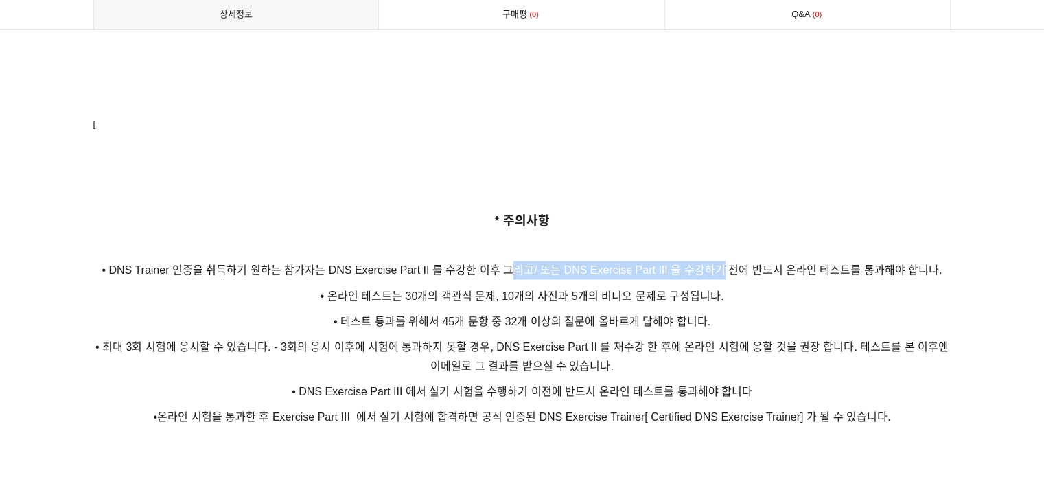
drag, startPoint x: 527, startPoint y: 259, endPoint x: 722, endPoint y: 248, distance: 195.3
click at [722, 264] on span "• DNS Trainer 인증을 취득하기 원하는 참가자는 DNS Exercise Part II 를 수강한 이후 그리고/ 또는 DNS Exerc…" at bounding box center [522, 270] width 840 height 12
drag, startPoint x: 760, startPoint y: 245, endPoint x: 803, endPoint y: 254, distance: 43.5
click at [761, 264] on span "• DNS Trainer 인증을 취득하기 원하는 참가자는 DNS Exercise Part II 를 수강한 이후 그리고/ 또는 DNS Exerc…" at bounding box center [522, 270] width 840 height 12
drag, startPoint x: 895, startPoint y: 256, endPoint x: 950, endPoint y: 256, distance: 54.9
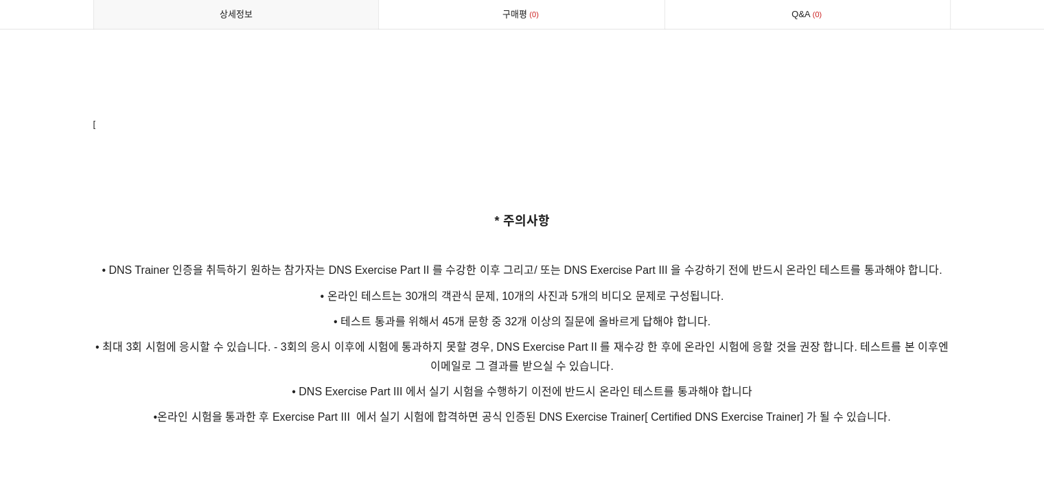
click at [950, 261] on p "• DNS Trainer 인증을 취득하기 원하는 참가자는 DNS Exercise Part II 를 수강한 이후 그리고/ 또는 DNS Exerc…" at bounding box center [522, 270] width 858 height 19
drag, startPoint x: 950, startPoint y: 256, endPoint x: 936, endPoint y: 264, distance: 16.0
drag, startPoint x: 862, startPoint y: 273, endPoint x: 816, endPoint y: 273, distance: 46.0
click at [849, 286] on p "• 온라인 테스트는 30개의 객관식 문제, 10개의 사진과 5개의 비디오 문제로 구성됩니다." at bounding box center [522, 295] width 858 height 19
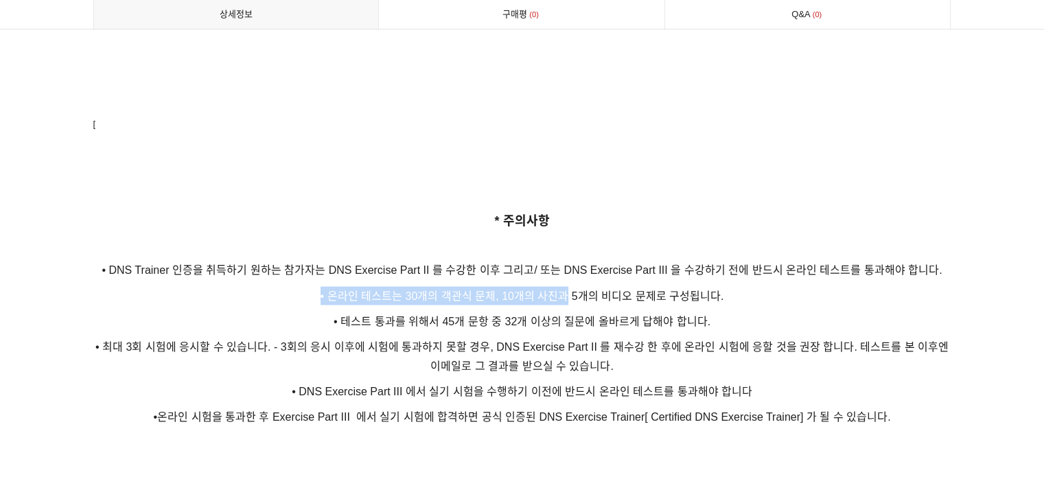
drag, startPoint x: 316, startPoint y: 281, endPoint x: 563, endPoint y: 281, distance: 247.1
click at [563, 286] on p "• 온라인 테스트는 30개의 객관식 문제, 10개의 사진과 5개의 비디오 문제로 구성됩니다." at bounding box center [522, 295] width 858 height 19
click at [563, 290] on span "• 온라인 테스트는 30개의 객관식 문제, 10개의 사진과 5개의 비디오 문제로 구성됩니다." at bounding box center [523, 296] width 404 height 12
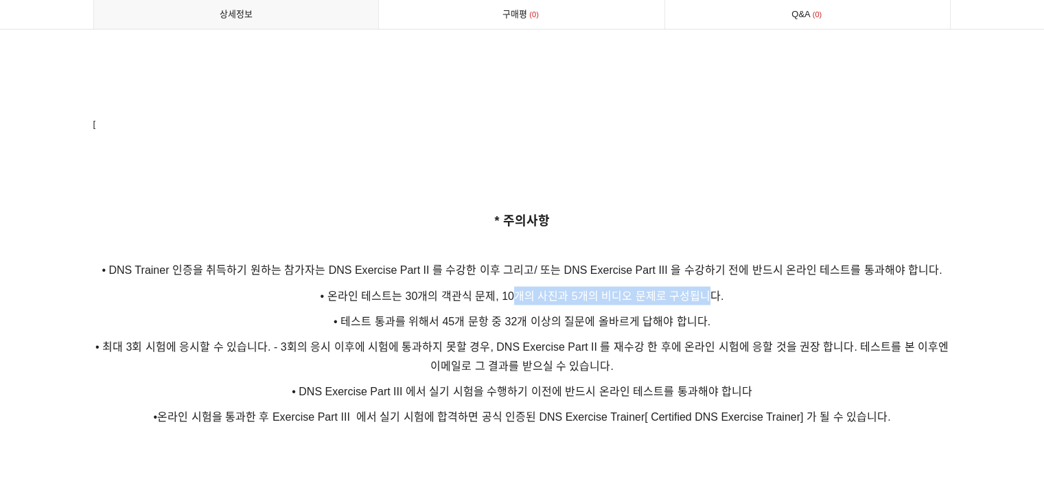
drag, startPoint x: 514, startPoint y: 278, endPoint x: 717, endPoint y: 280, distance: 203.2
click at [716, 290] on span "• 온라인 테스트는 30개의 객관식 문제, 10개의 사진과 5개의 비디오 문제로 구성됩니다." at bounding box center [523, 296] width 404 height 12
click at [717, 290] on span "• 온라인 테스트는 30개의 객관식 문제, 10개의 사진과 5개의 비디오 문제로 구성됩니다." at bounding box center [523, 296] width 404 height 12
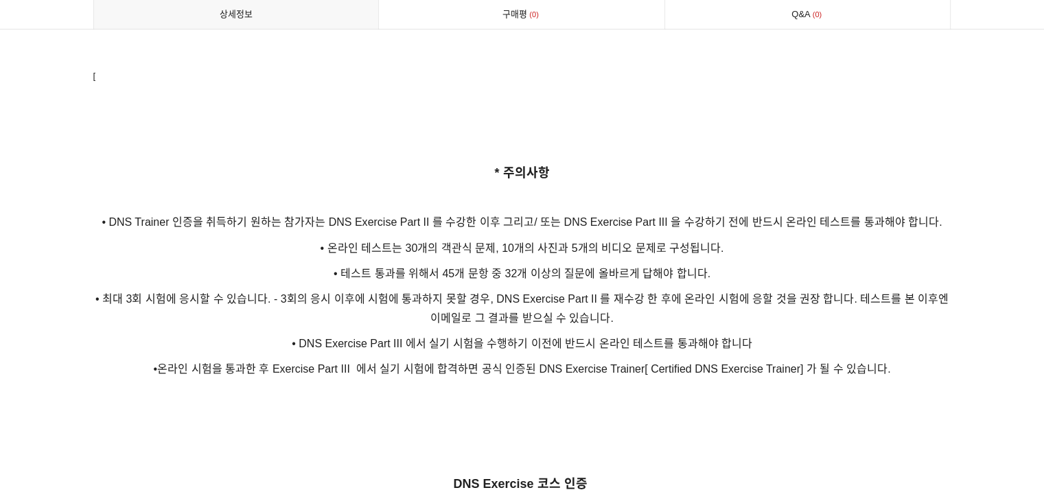
scroll to position [2403, 0]
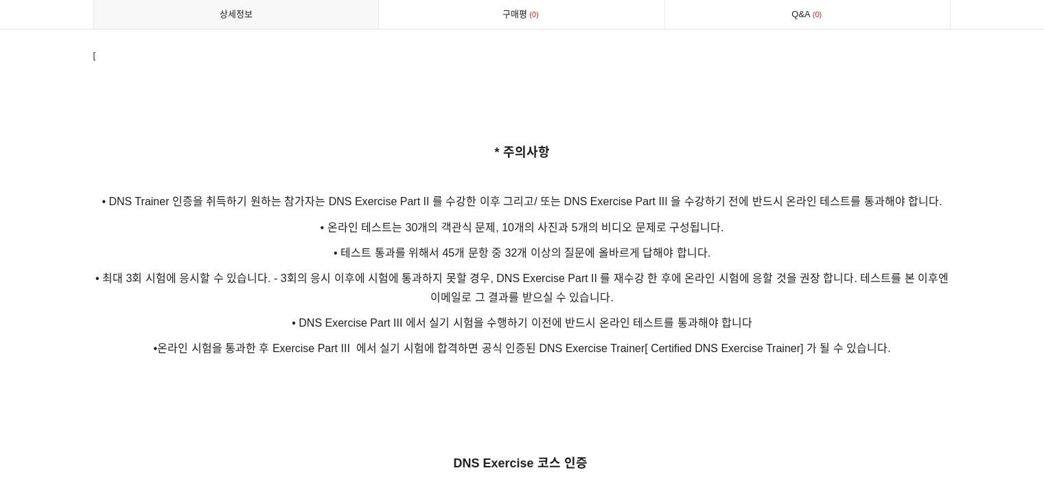
drag, startPoint x: 332, startPoint y: 231, endPoint x: 753, endPoint y: 231, distance: 421.5
click at [741, 243] on p "• 테스트 통과를 위해서 45개 문항 중 32개 이상의 질문에 올바르게 답해야 합니다." at bounding box center [522, 252] width 858 height 19
click at [753, 243] on p "• 테스트 통과를 위해서 45개 문항 중 32개 이상의 질문에 올바르게 답해야 합니다." at bounding box center [522, 252] width 858 height 19
drag, startPoint x: 110, startPoint y: 257, endPoint x: 242, endPoint y: 257, distance: 131.8
click at [242, 272] on span "• 최대 3회 시험에 응시할 수 있습니다. - 3회의 응시 이후에 시험에 통과하지 못할 경우, DNS Exercise Part II 를 재수강…" at bounding box center [521, 287] width 853 height 30
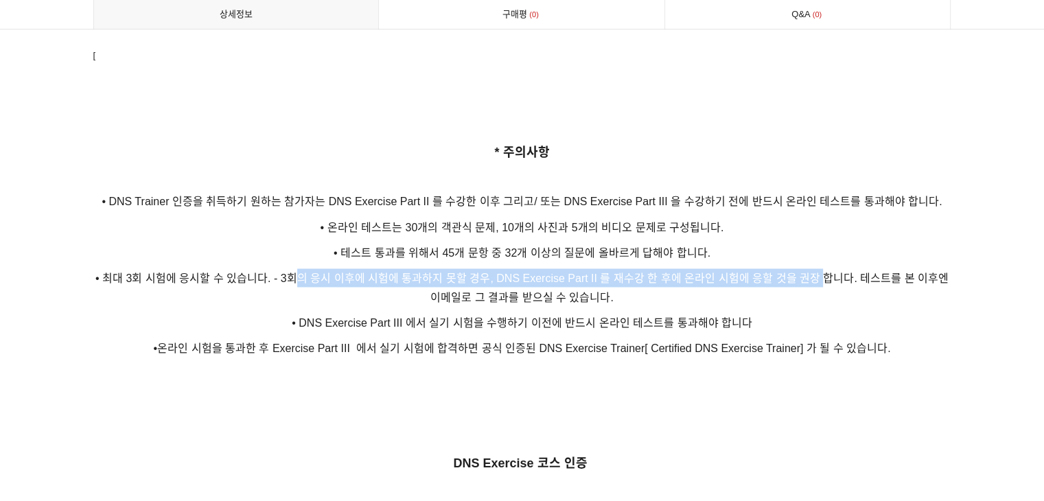
drag, startPoint x: 298, startPoint y: 260, endPoint x: 825, endPoint y: 264, distance: 526.6
click at [824, 272] on span "• 최대 3회 시험에 응시할 수 있습니다. - 3회의 응시 이후에 시험에 통과하지 못할 경우, DNS Exercise Part II 를 재수강…" at bounding box center [521, 287] width 853 height 30
click at [825, 272] on span "• 최대 3회 시험에 응시할 수 있습니다. - 3회의 응시 이후에 시험에 통과하지 못할 경우, DNS Exercise Part II 를 재수강…" at bounding box center [521, 287] width 853 height 30
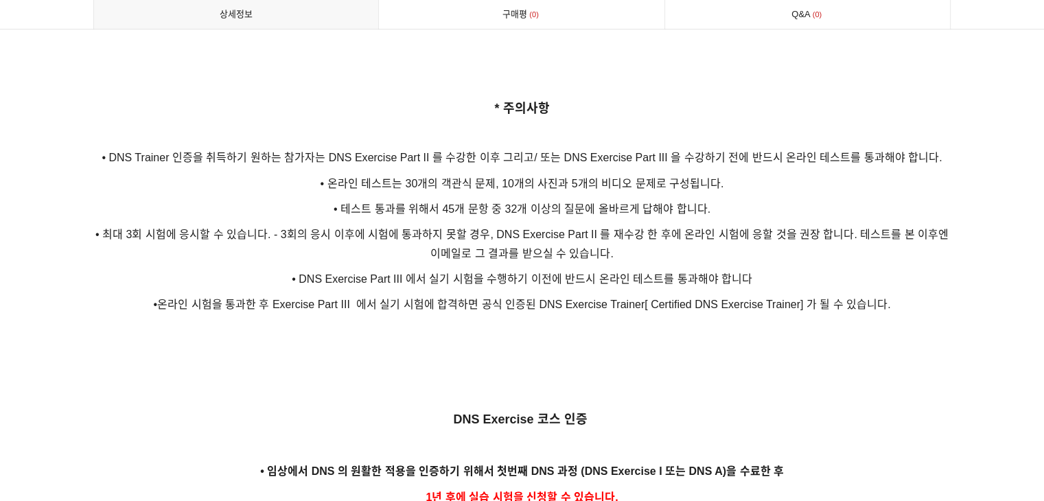
scroll to position [2471, 0]
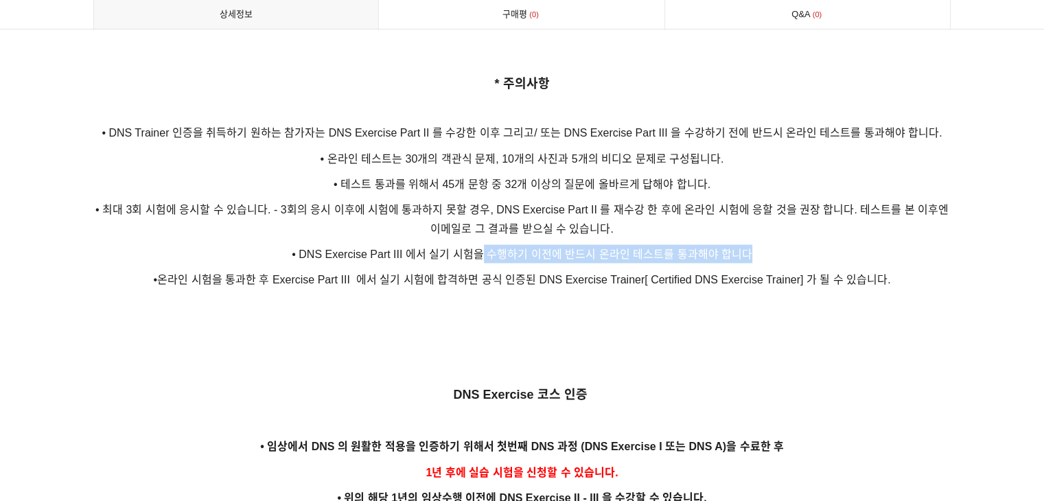
drag, startPoint x: 483, startPoint y: 231, endPoint x: 764, endPoint y: 231, distance: 280.8
click at [764, 244] on p "• DNS Exercise Part III 에서 실기 시험을 수행하기 이전에 반드시 온라인 테스트를 통과해야 합니다" at bounding box center [522, 253] width 858 height 19
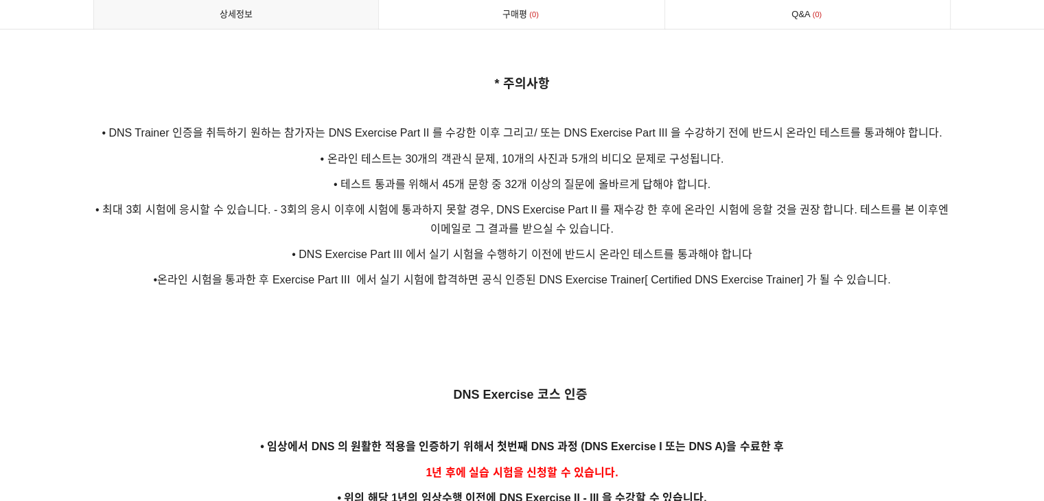
drag, startPoint x: 751, startPoint y: 259, endPoint x: 615, endPoint y: 259, distance: 135.9
click at [750, 273] on span "•온라인 시험을 통과한 후 Exercise Part III 에서 실기 시험에 합격하면 공식 인증된 DNS Exercise Trainer[ Ce…" at bounding box center [521, 279] width 737 height 12
drag, startPoint x: 272, startPoint y: 257, endPoint x: 375, endPoint y: 257, distance: 103.0
click at [375, 270] on p "•온라인 시험을 통과한 후 Exercise Part III 에서 실기 시험에 합격하면 공식 인증된 DNS Exercise Trainer[ Ce…" at bounding box center [522, 279] width 858 height 19
click at [375, 273] on span "•온라인 시험을 통과한 후 Exercise Part III 에서 실기 시험에 합격하면 공식 인증된 DNS Exercise Trainer[ Ce…" at bounding box center [521, 279] width 737 height 12
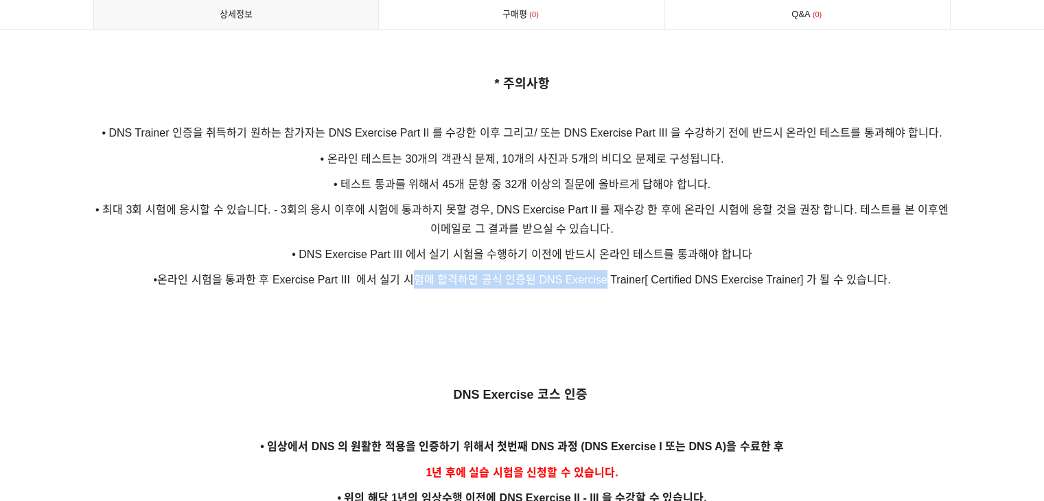
drag, startPoint x: 530, startPoint y: 259, endPoint x: 613, endPoint y: 259, distance: 83.1
click at [612, 273] on span "•온라인 시험을 통과한 후 Exercise Part III 에서 실기 시험에 합격하면 공식 인증된 DNS Exercise Trainer[ Ce…" at bounding box center [521, 279] width 737 height 12
click at [623, 273] on span "•온라인 시험을 통과한 후 Exercise Part III 에서 실기 시험에 합격하면 공식 인증된 DNS Exercise Trainer[ Ce…" at bounding box center [521, 279] width 737 height 12
drag, startPoint x: 687, startPoint y: 261, endPoint x: 941, endPoint y: 261, distance: 254.0
click at [941, 270] on p "•온라인 시험을 통과한 후 Exercise Part III 에서 실기 시험에 합격하면 공식 인증된 DNS Exercise Trainer[ Ce…" at bounding box center [522, 279] width 858 height 19
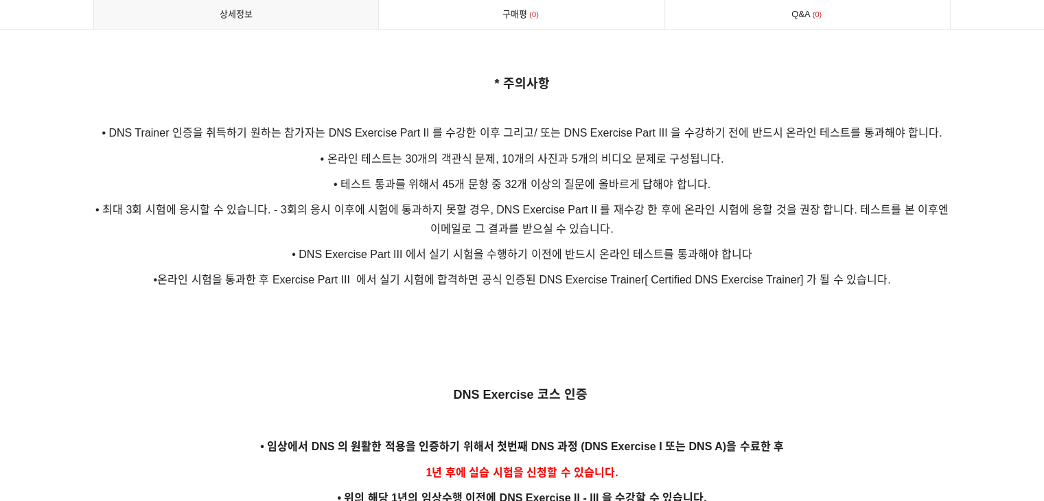
click at [941, 270] on p "•온라인 시험을 통과한 후 Exercise Part III 에서 실기 시험에 합격하면 공식 인증된 DNS Exercise Trainer[ Ce…" at bounding box center [522, 279] width 858 height 19
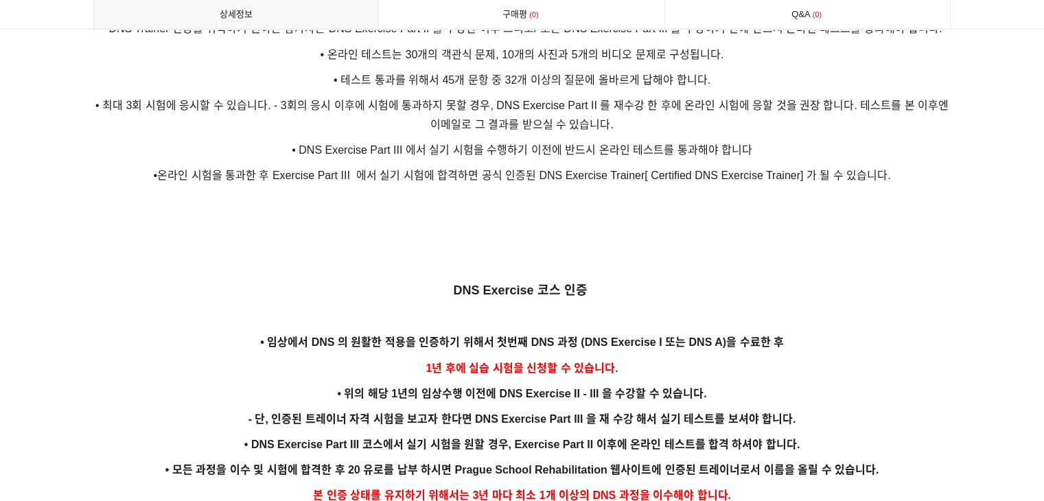
scroll to position [2609, 0]
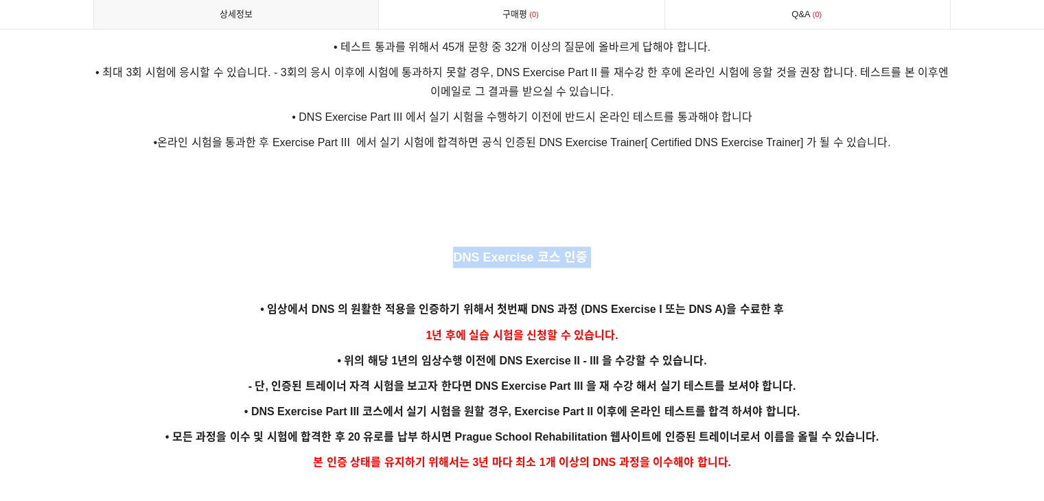
drag, startPoint x: 479, startPoint y: 236, endPoint x: 603, endPoint y: 236, distance: 124.3
click at [603, 246] on p "DNS Exercise 코스 인증" at bounding box center [522, 256] width 858 height 21
drag
click at [603, 246] on p "DNS Exercise 코스 인증" at bounding box center [522, 256] width 858 height 21
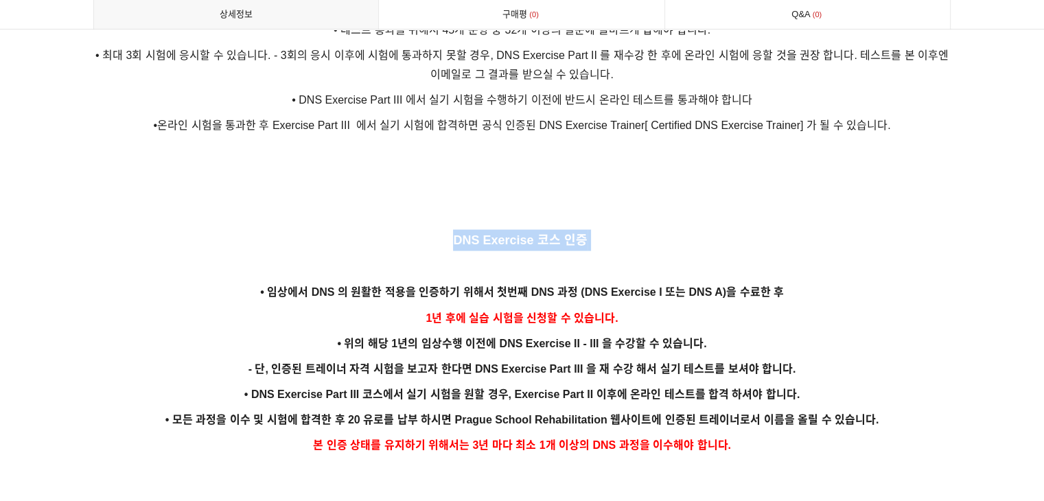
scroll to position [2677, 0]
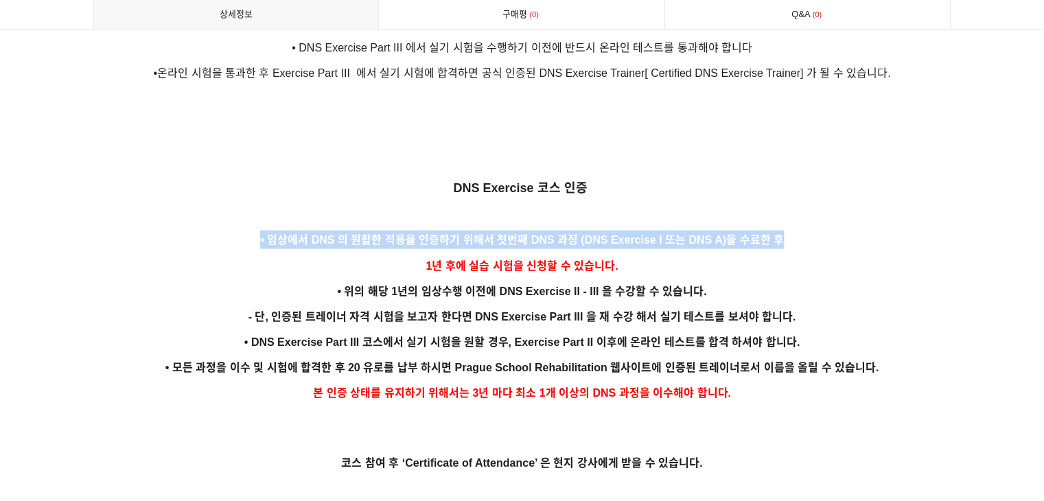
click at [807, 231] on p "• 임상에서 DNS 의 원활한 적용을 인증하기 위해서 첫번째 DNS 과정 (DNS Exercise I 또는 DNS A)을 수료한 후" at bounding box center [522, 240] width 858 height 19
click at [811, 231] on p "• 임상에서 DNS 의 원활한 적용을 인증하기 위해서 첫번째 DNS 과정 (DNS Exercise I 또는 DNS A)을 수료한 후" at bounding box center [522, 240] width 858 height 19
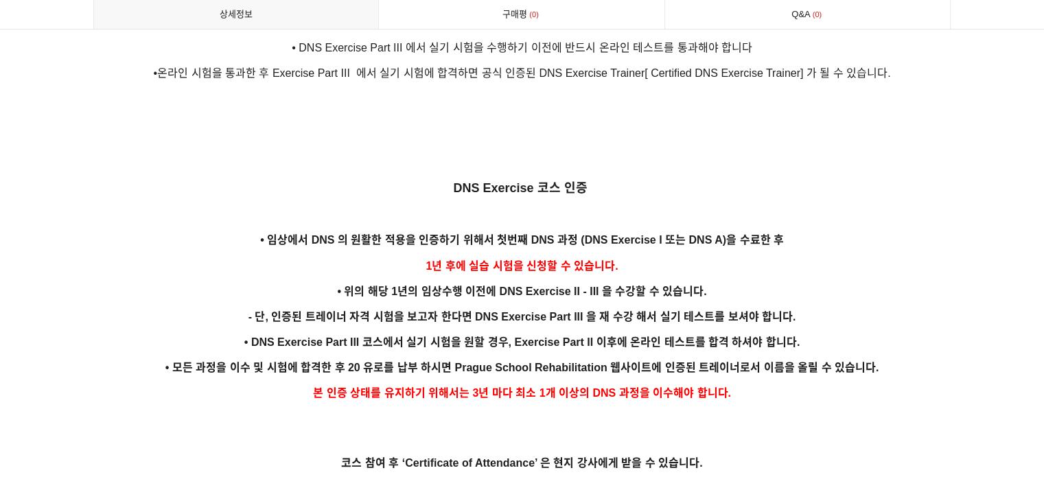
click at [632, 234] on span "• 임상에서 DNS 의 원활한 적용을 인증하기 위해서 첫번째 DNS 과정 (DNS Exercise I 또는 DNS A)을 수료한 후" at bounding box center [522, 240] width 524 height 12
click at [792, 231] on p "• 임상에서 DNS 의 원활한 적용을 인증하기 위해서 첫번째 DNS 과정 (DNS Exercise I 또는 DNS A)을 수료한 후" at bounding box center [522, 240] width 858 height 19
click at [794, 231] on p "• 임상에서 DNS 의 원활한 적용을 인증하기 위해서 첫번째 DNS 과정 (DNS Exercise I 또는 DNS A)을 수료한 후" at bounding box center [522, 240] width 858 height 19
click at [728, 257] on p "1년 후에 실습 시험을 신청할 수 있습니다." at bounding box center [522, 266] width 858 height 19
click at [473, 234] on span "• 임상에서 DNS 의 원활한 적용을 인증하기 위해서 첫번째 DNS 과정 (DNS Exercise I 또는 DNS A)을 수료한 후" at bounding box center [522, 240] width 524 height 12
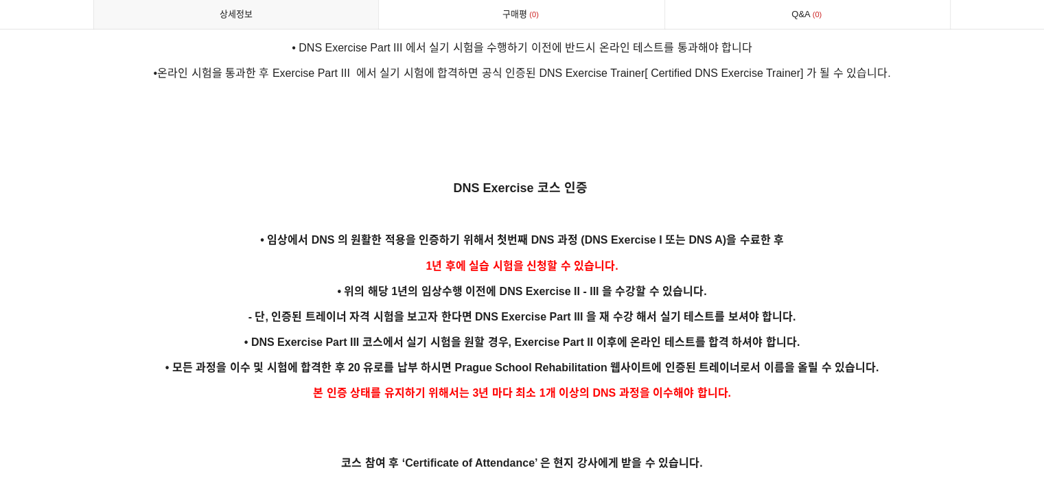
click at [401, 257] on p "1년 후에 실습 시험을 신청할 수 있습니다." at bounding box center [522, 266] width 858 height 19
click at [678, 257] on p "1년 후에 실습 시험을 신청할 수 있습니다." at bounding box center [522, 266] width 858 height 19
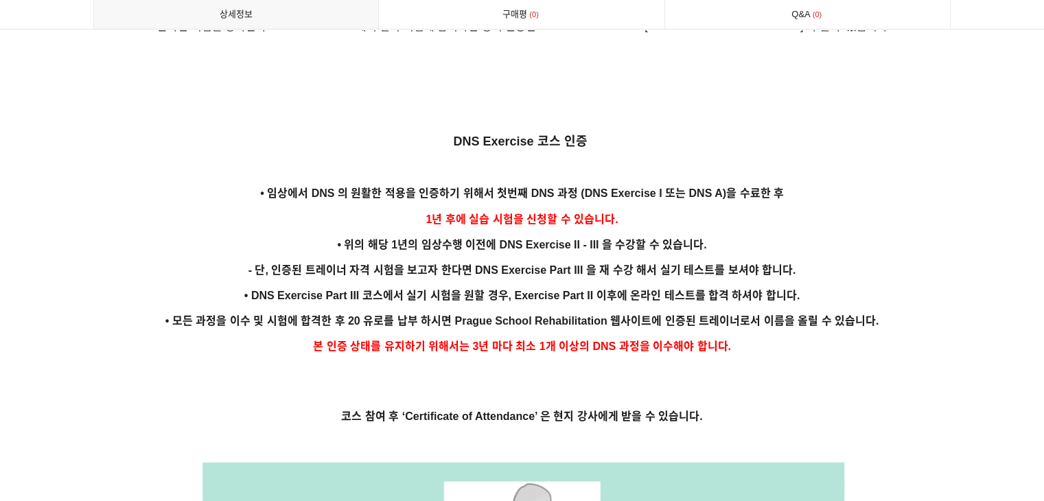
scroll to position [2746, 0]
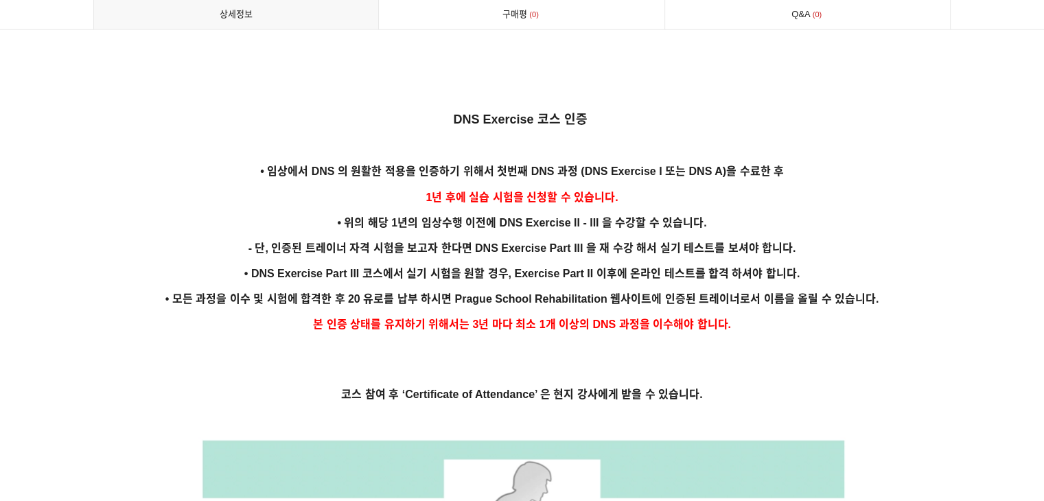
click at [514, 239] on p "- 단, 인증된 트레이너 자격 시험을 보고자 한다면 DNS Exercise Part III 을 재 수강 해서 실기 테스트를 보셔야 합니다." at bounding box center [522, 248] width 858 height 19
click at [721, 214] on p "• 위의 해당 1년의 임상수행 이전에 DNS Exercise II - III 을 수강할 수 있습니다." at bounding box center [522, 223] width 858 height 19
click at [722, 214] on p "• 위의 해당 1년의 임상수행 이전에 DNS Exercise II - III 을 수강할 수 있습니다." at bounding box center [522, 223] width 858 height 19
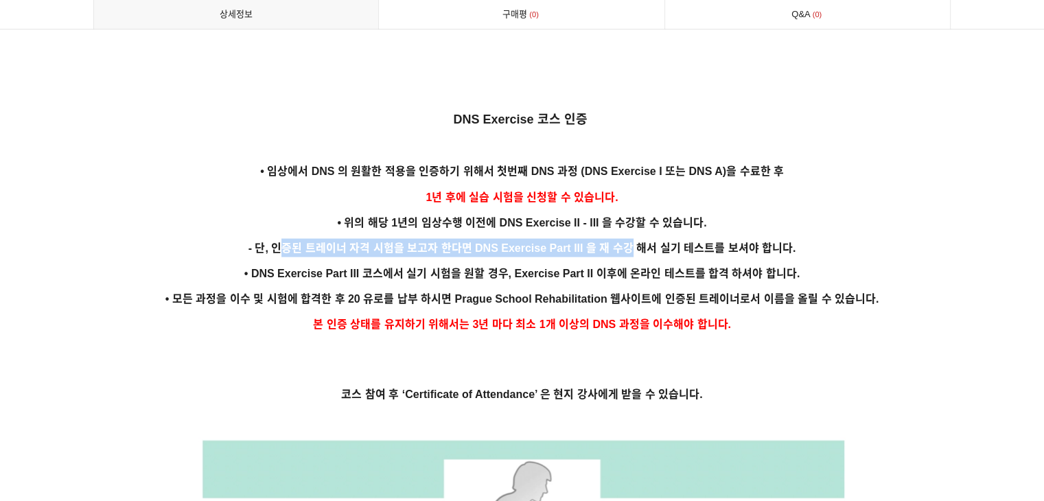
click at [674, 242] on span "- 단, 인증된 트레이너 자격 시험을 보고자 한다면 DNS Exercise Part III 을 재 수강 해서 실기 테스트를 보셔야 합니다." at bounding box center [523, 248] width 548 height 12
click at [679, 242] on span "- 단, 인증된 트레이너 자격 시험을 보고자 한다면 DNS Exercise Part III 을 재 수강 해서 실기 테스트를 보셔야 합니다." at bounding box center [523, 248] width 548 height 12
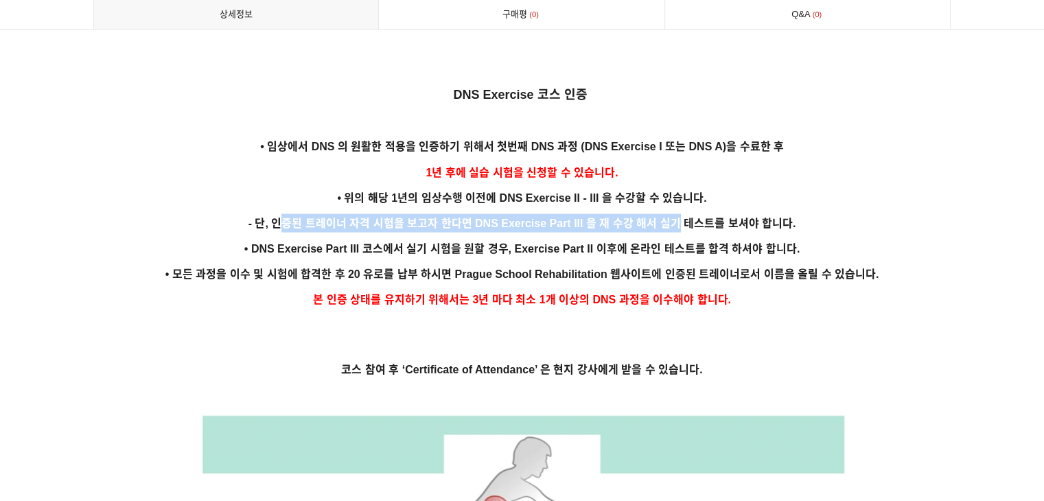
scroll to position [2815, 0]
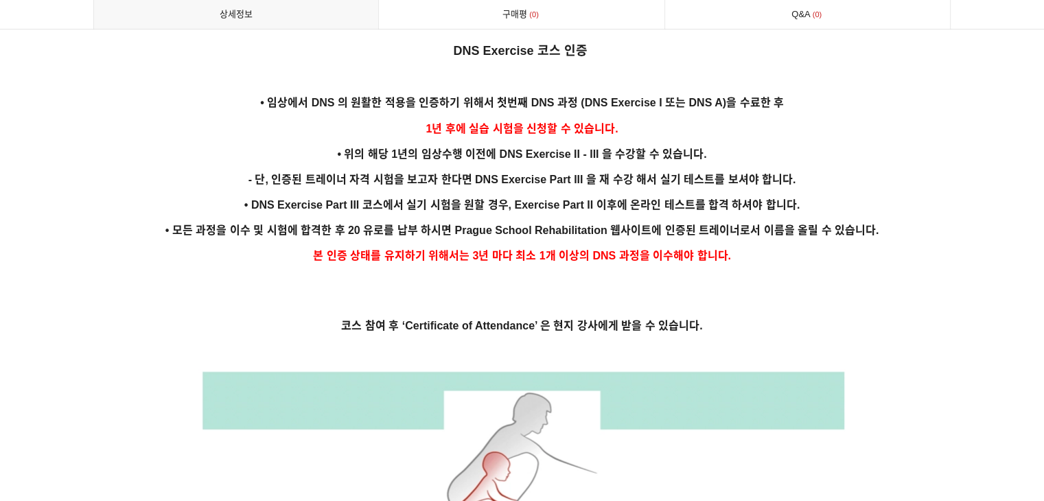
click at [418, 199] on span "• DNS Exercise Part III 코스에서 실기 시험을 원할 경우, Exercise Part II 이후에 온라인 테스트를 합격 하셔야…" at bounding box center [521, 205] width 555 height 12
click at [664, 224] on span "• 모든 과정을 이수 및 시험에 합격한 후 20 유로를 납부 하시면 Prague School Rehabilitation 웹사이트에 인증된 트레…" at bounding box center [522, 230] width 714 height 12
click at [665, 224] on span "• 모든 과정을 이수 및 시험에 합격한 후 20 유로를 납부 하시면 Prague School Rehabilitation 웹사이트에 인증된 트레…" at bounding box center [522, 230] width 714 height 12
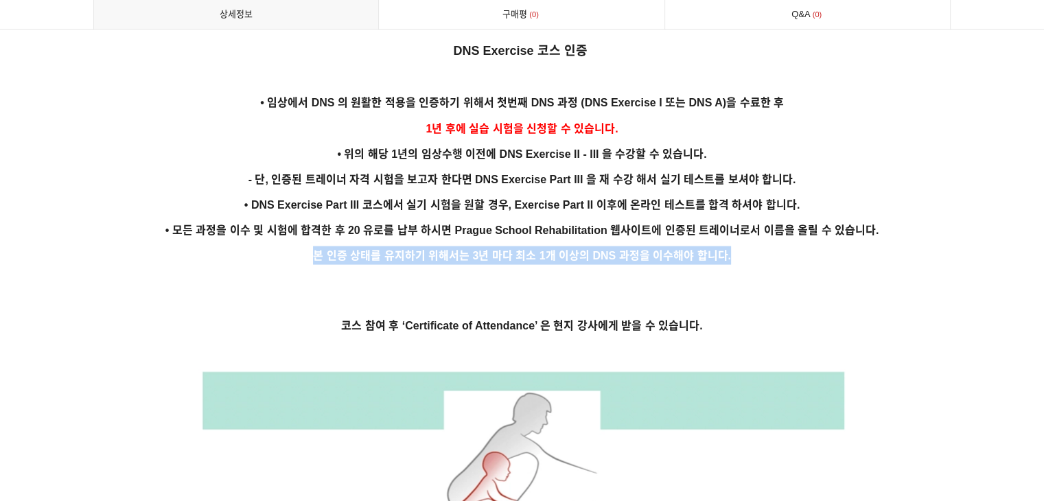
click at [774, 246] on p "본 인증 상태를 유지하기 위해서는 3년 마다 최소 1개 이상의 DNS 과정을 이수해야 합니다." at bounding box center [522, 255] width 858 height 19
click at [777, 246] on p "본 인증 상태를 유지하기 위해서는 3년 마다 최소 1개 이상의 DNS 과정을 이수해야 합니다." at bounding box center [522, 255] width 858 height 19
click at [784, 246] on p "본 인증 상태를 유지하기 위해서는 3년 마다 최소 1개 이상의 DNS 과정을 이수해야 합니다." at bounding box center [522, 255] width 858 height 19
click at [431, 246] on p "본 인증 상태를 유지하기 위해서는 3년 마다 최소 1개 이상의 DNS 과정을 이수해야 합니다." at bounding box center [522, 255] width 858 height 19
click at [431, 250] on span "본 인증 상태를 유지하기 위해서는 3년 마다 최소 1개 이상의 DNS 과정을 이수해야 합니다." at bounding box center [522, 256] width 418 height 12
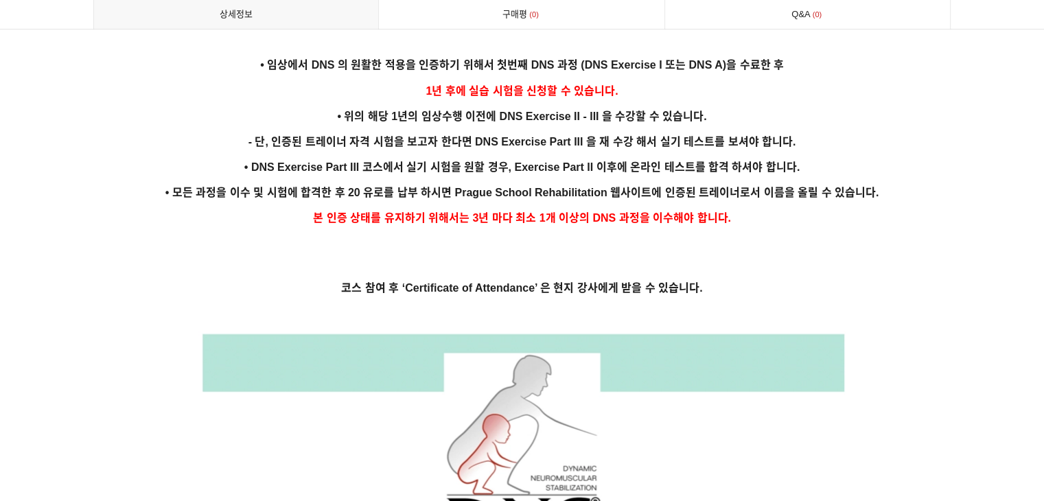
scroll to position [2883, 0]
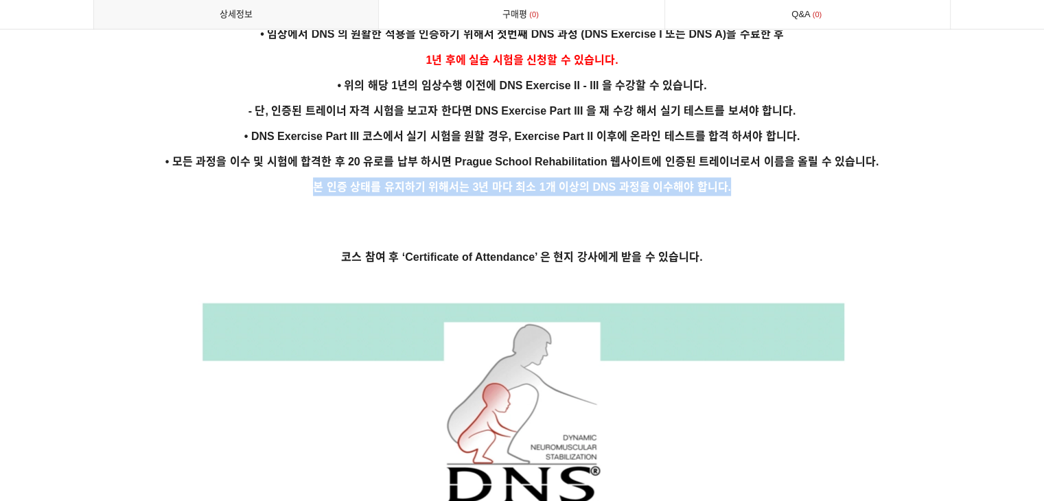
click at [839, 178] on p "본 인증 상태를 유지하기 위해서는 3년 마다 최소 1개 이상의 DNS 과정을 이수해야 합니다." at bounding box center [522, 187] width 858 height 19
click at [840, 178] on p "본 인증 상태를 유지하기 위해서는 3년 마다 최소 1개 이상의 DNS 과정을 이수해야 합니다." at bounding box center [522, 187] width 858 height 19
click at [261, 248] on p "코스 참여 후 ‘Certificate of Attendance’ 은 현지 강사에게 받을 수 있습니다." at bounding box center [522, 257] width 858 height 19
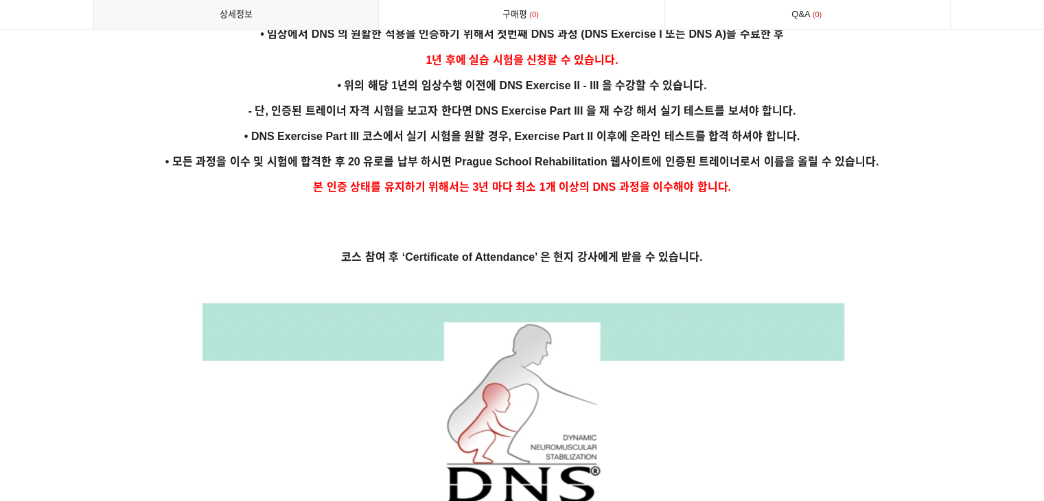
click at [242, 226] on p at bounding box center [522, 233] width 858 height 15
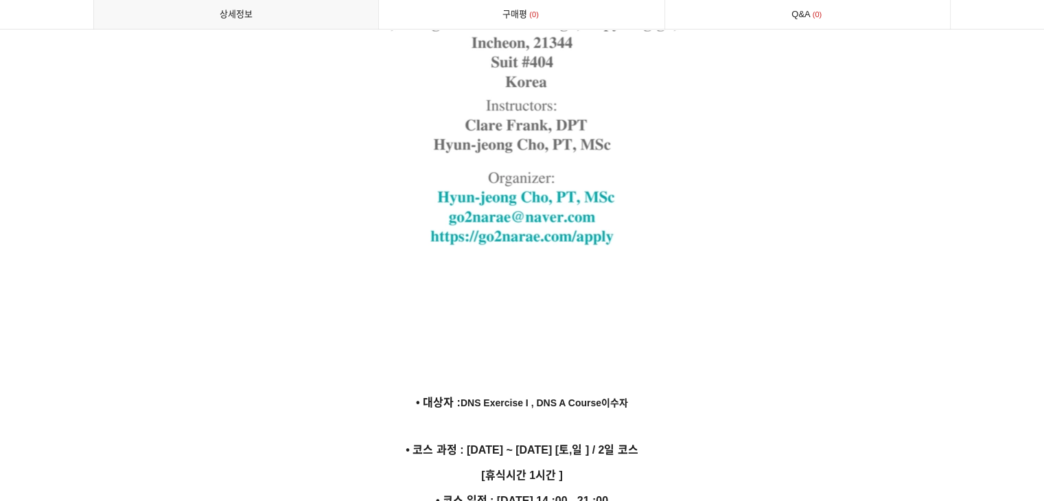
scroll to position [3845, 0]
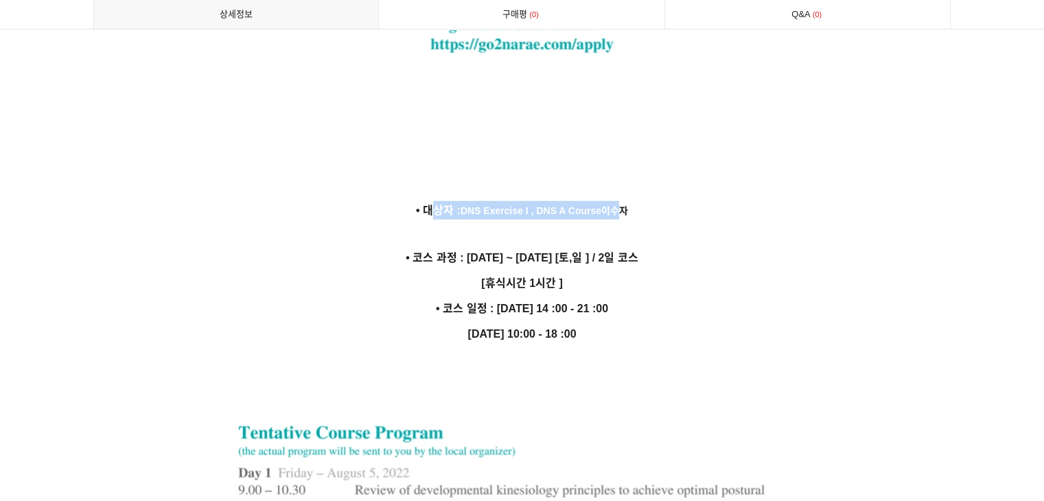
click at [627, 201] on p "• 대상자 : DNS Exercise I , DNS A Course이수자" at bounding box center [522, 210] width 858 height 19
click at [628, 205] on span "DNS Exercise I , DNS A Course이수자" at bounding box center [545, 210] width 168 height 11
click at [643, 201] on p "• 대상자 : DNS Exercise I , DNS A Course이수자" at bounding box center [522, 210] width 858 height 19
click at [535, 201] on p "• 대상자 : DNS Exercise I , DNS A Course이수자" at bounding box center [522, 210] width 858 height 19
click at [534, 205] on span "DNS Exercise I , DNS A Course이수자" at bounding box center [545, 210] width 168 height 11
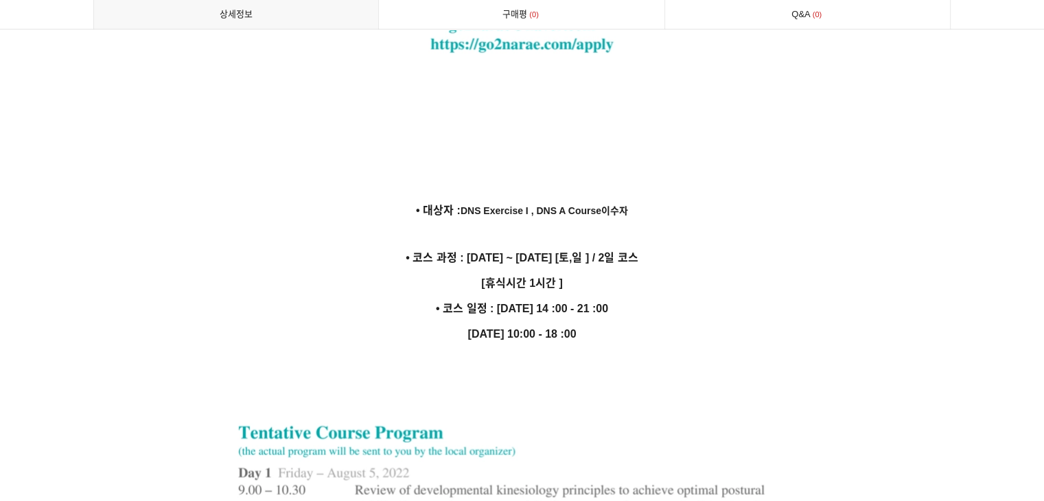
click at [473, 205] on span "DNS Exercise I , DNS A Course이수자" at bounding box center [545, 210] width 168 height 11
click at [634, 252] on strong "• 코스 과정 : 2025년 10월 18일 ~ 2025년 10월 19일 [토,일 ] / 2일 코스" at bounding box center [522, 258] width 233 height 12
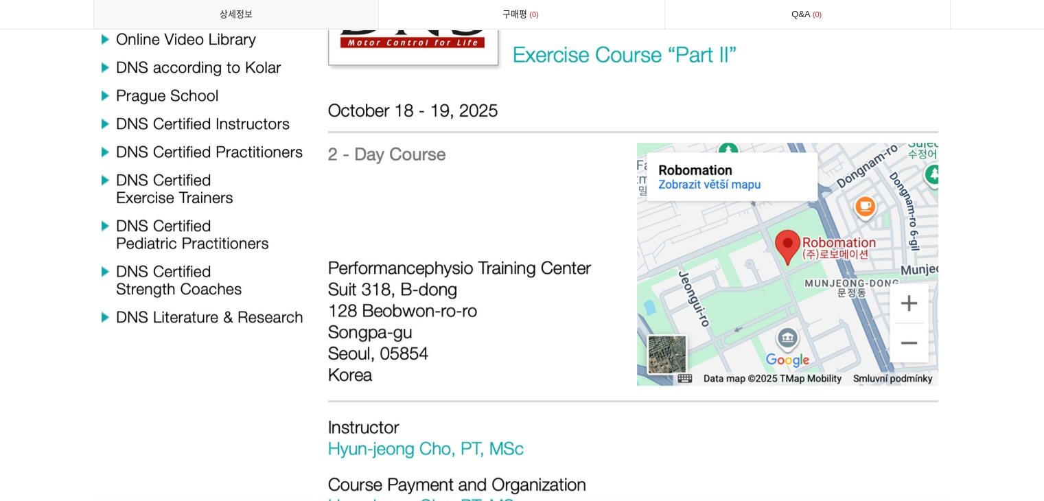
scroll to position [6041, 0]
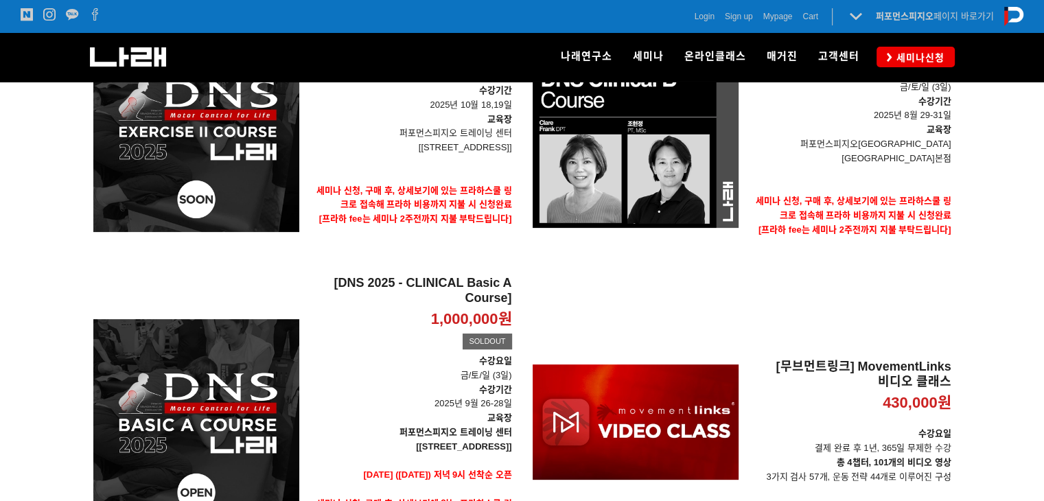
scroll to position [412, 0]
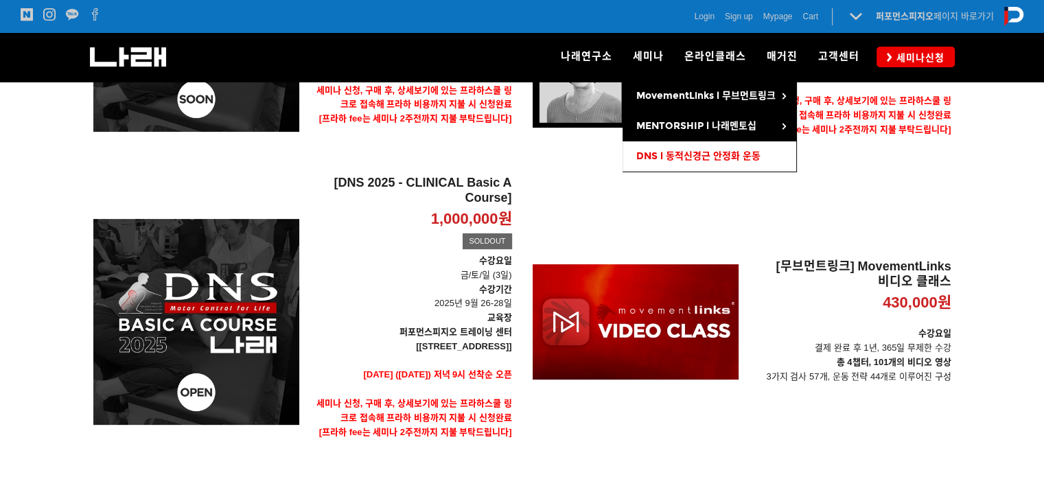
click at [667, 160] on span "DNS l 동적신경근 안정화 운동" at bounding box center [698, 156] width 124 height 12
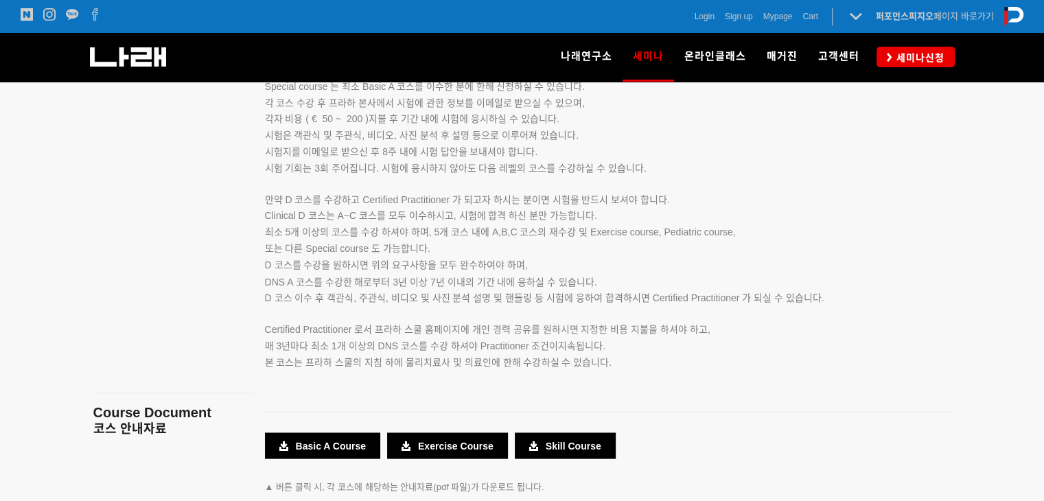
scroll to position [2604, 0]
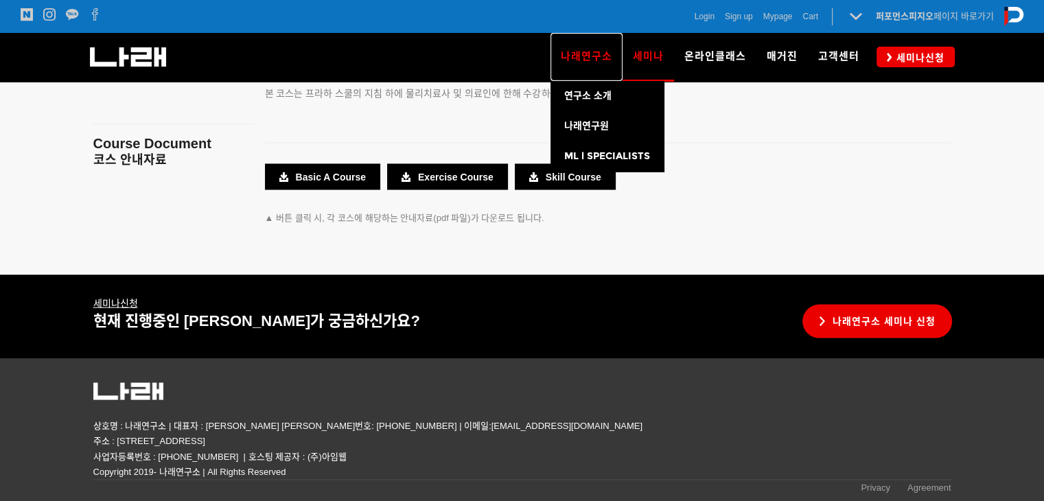
click at [572, 71] on link "나래연구소" at bounding box center [587, 57] width 72 height 48
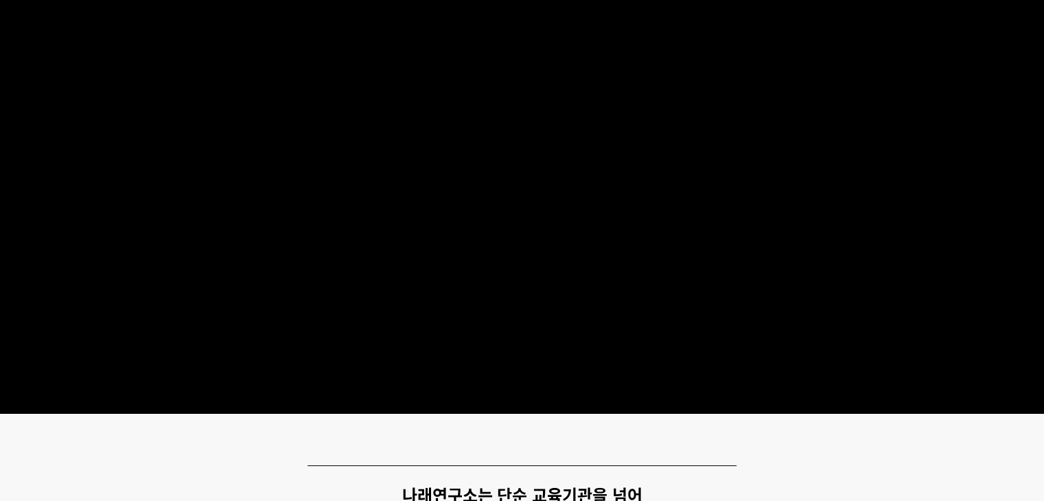
scroll to position [343, 0]
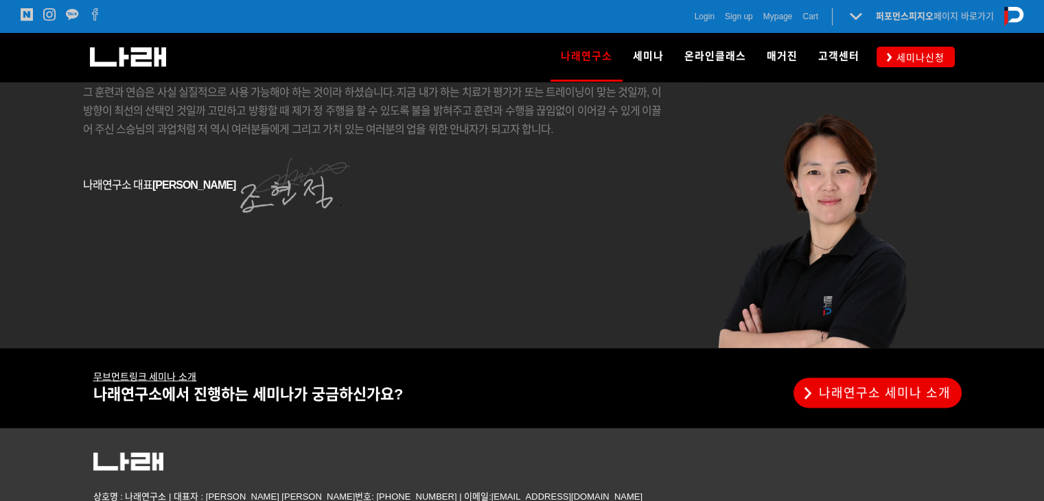
scroll to position [2455, 0]
